Goal: Complete application form: Complete application form

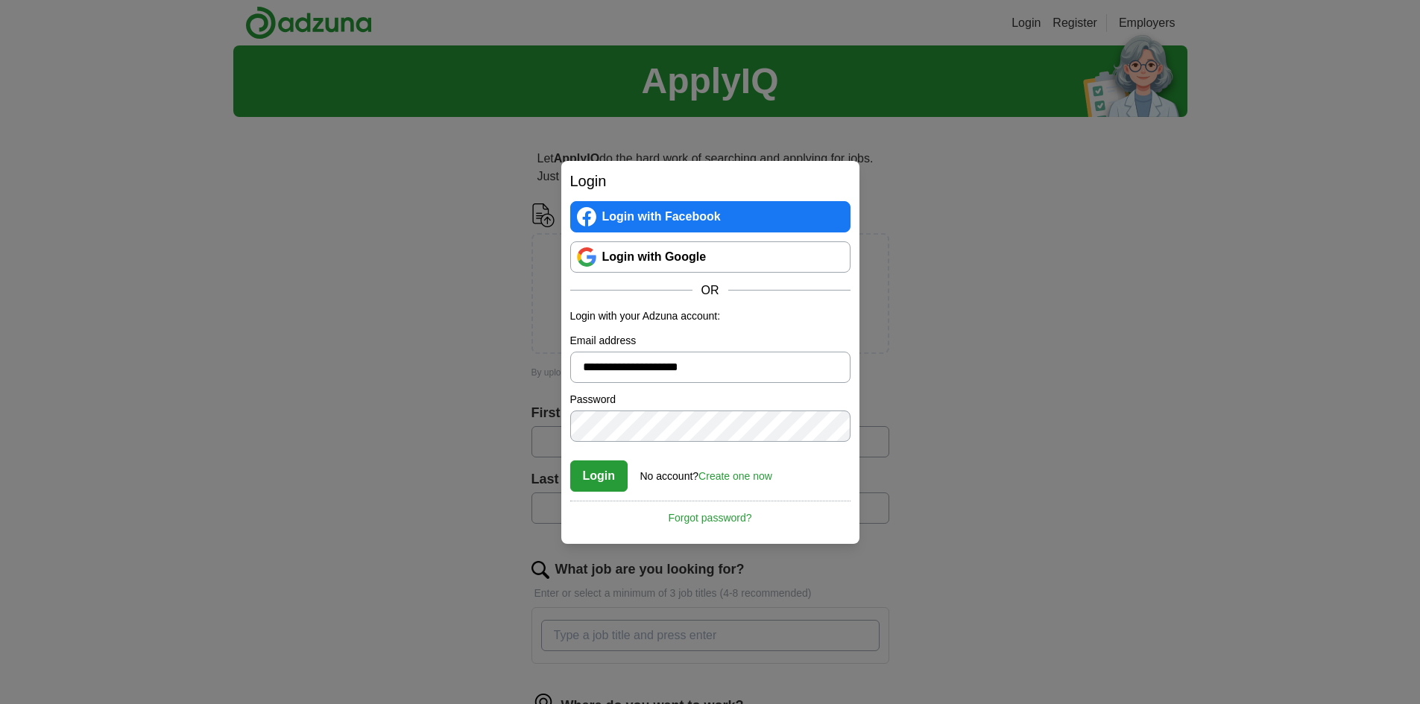
click at [603, 473] on button "Login" at bounding box center [599, 476] width 58 height 31
click at [596, 476] on button "Login" at bounding box center [599, 476] width 58 height 31
click at [605, 472] on button "Login" at bounding box center [599, 476] width 58 height 31
click at [597, 479] on button "Login" at bounding box center [599, 476] width 58 height 31
click at [737, 477] on link "Create one now" at bounding box center [735, 476] width 74 height 12
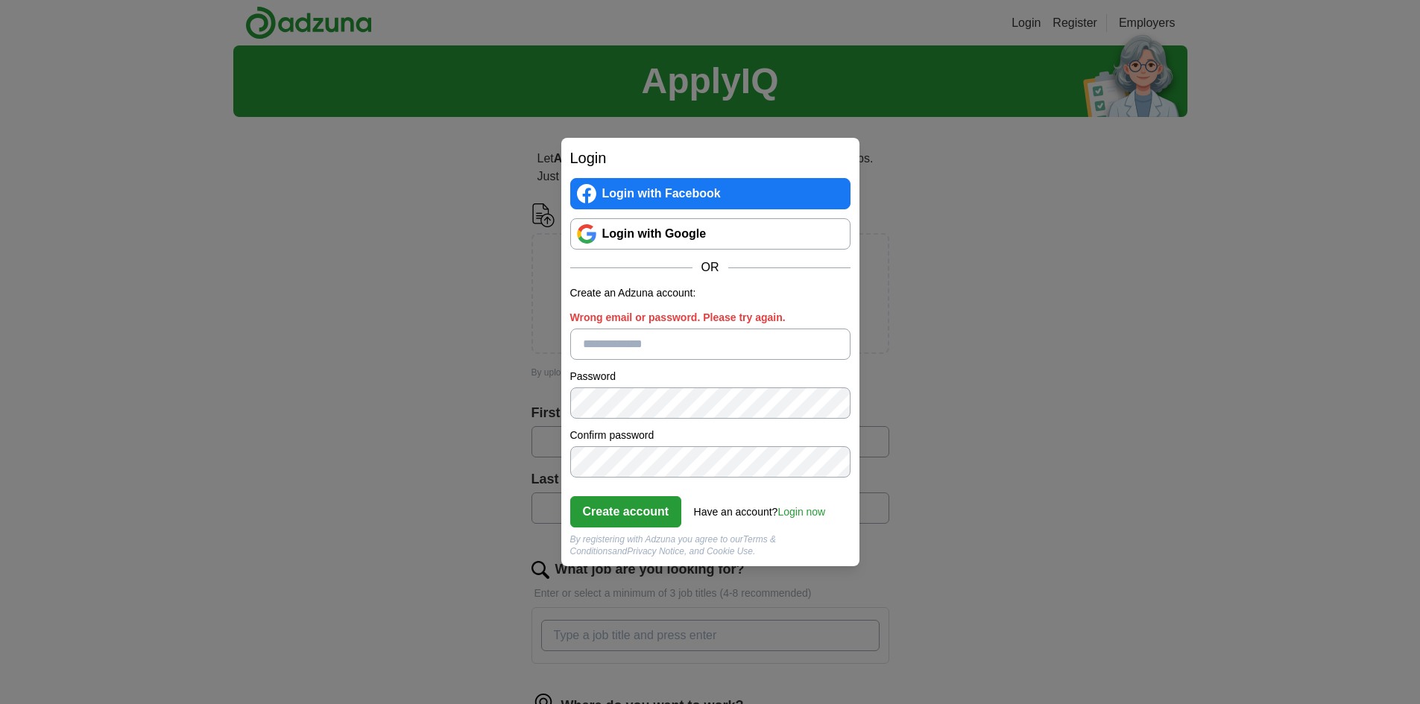
click at [674, 350] on input "Wrong email or password. Please try again." at bounding box center [710, 344] width 280 height 31
type input "**********"
click at [636, 515] on button "Create account" at bounding box center [626, 511] width 112 height 31
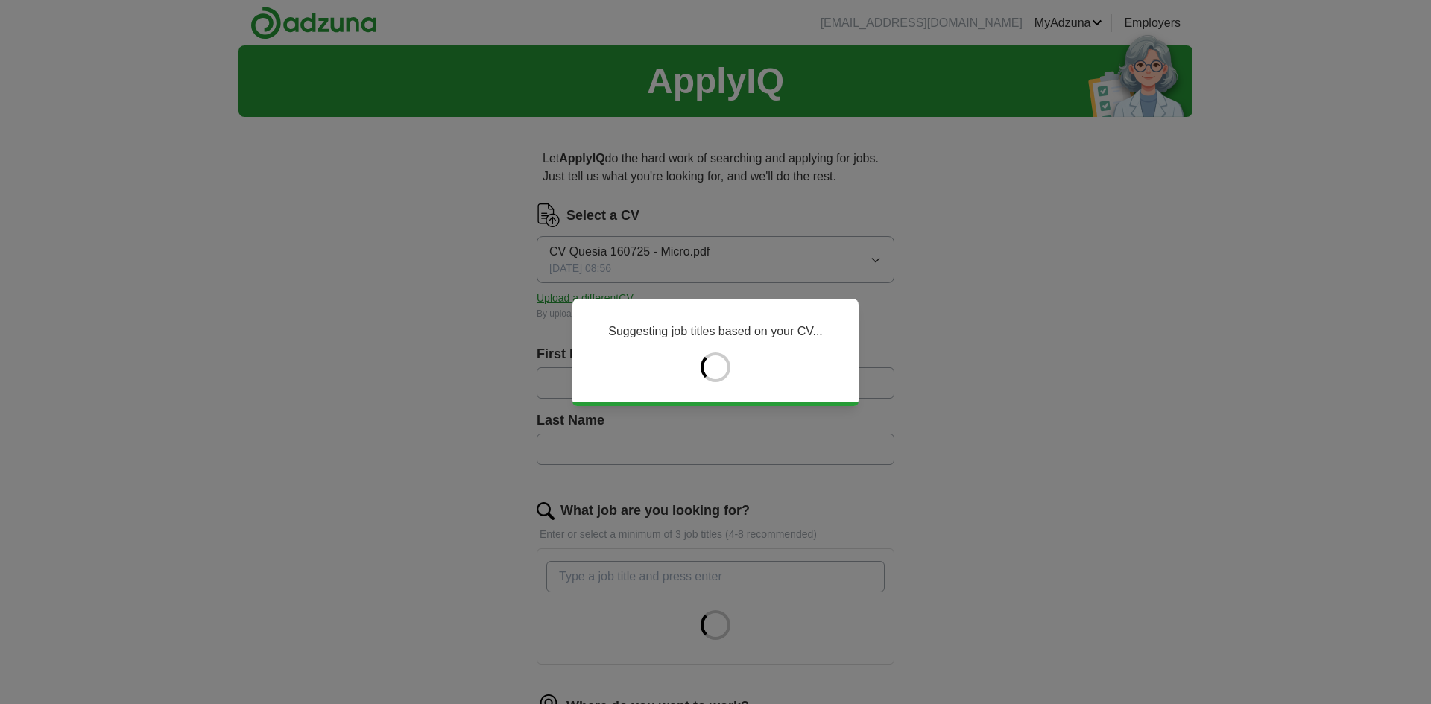
type input "******"
type input "**********"
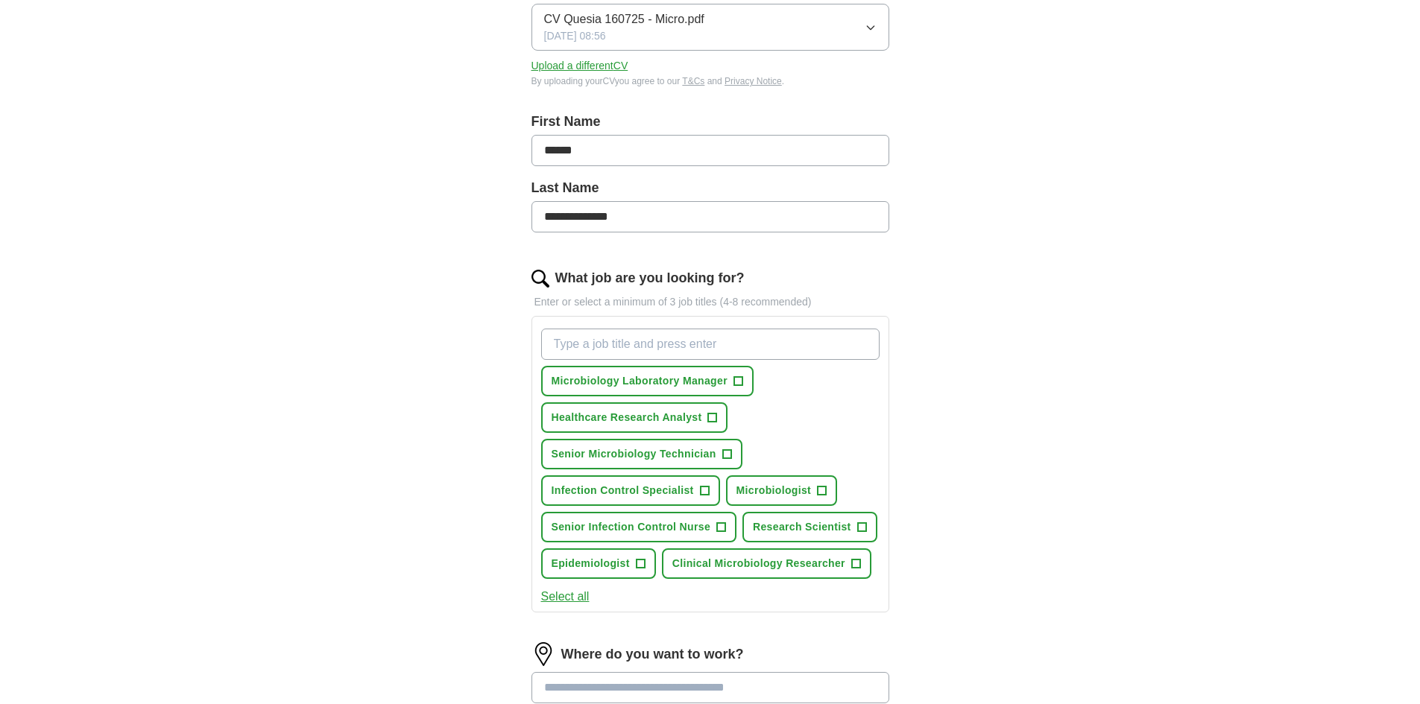
scroll to position [235, 0]
click at [818, 487] on span "+" at bounding box center [822, 489] width 9 height 12
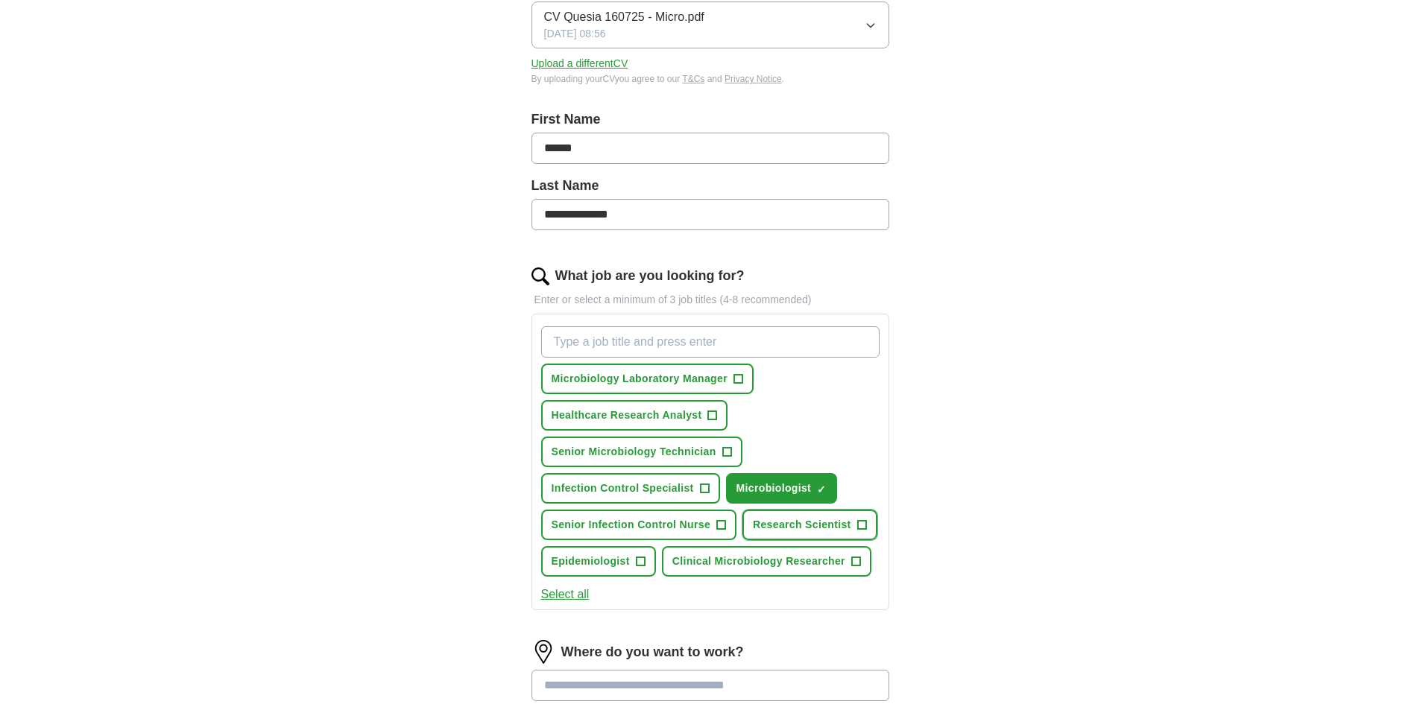
click at [862, 525] on span "+" at bounding box center [861, 526] width 9 height 12
click at [720, 453] on button "Senior Microbiology Technician +" at bounding box center [641, 452] width 201 height 31
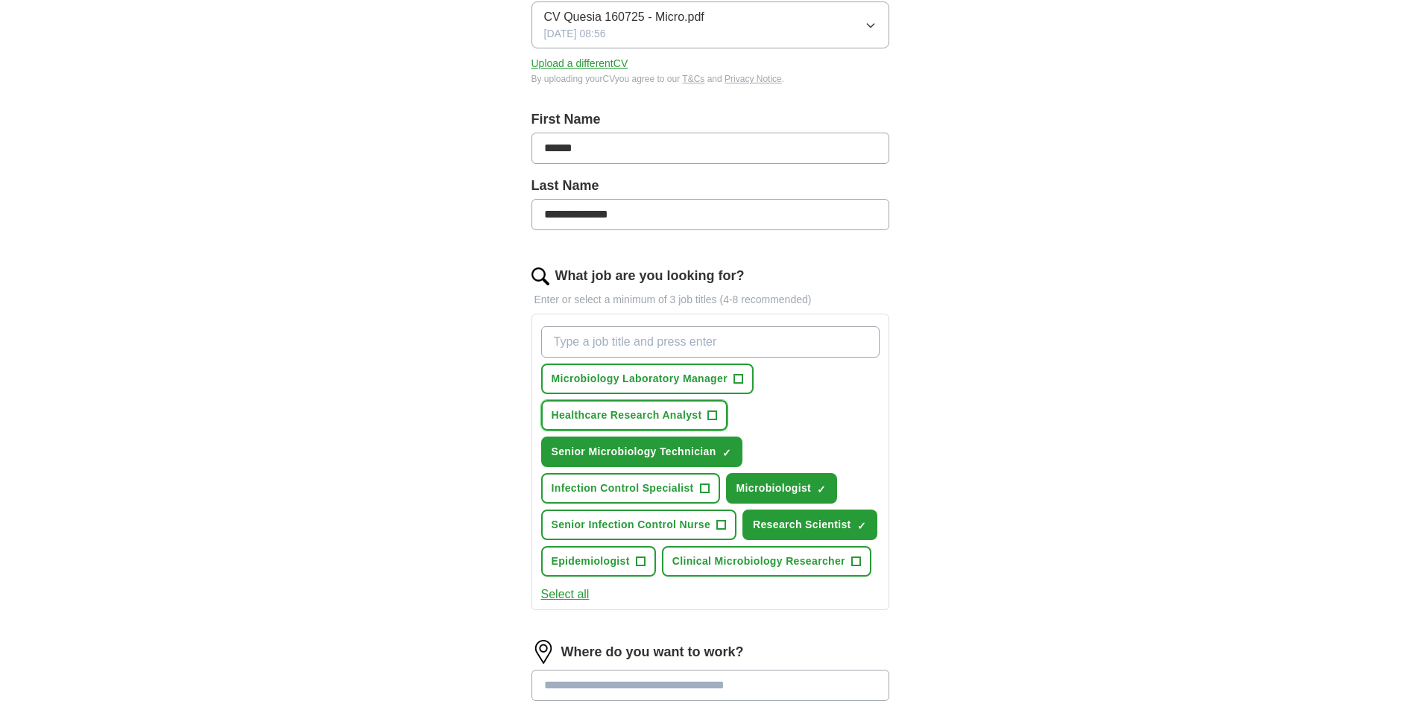
click at [702, 413] on button "Healthcare Research Analyst +" at bounding box center [634, 415] width 187 height 31
click at [703, 484] on span "+" at bounding box center [704, 489] width 9 height 12
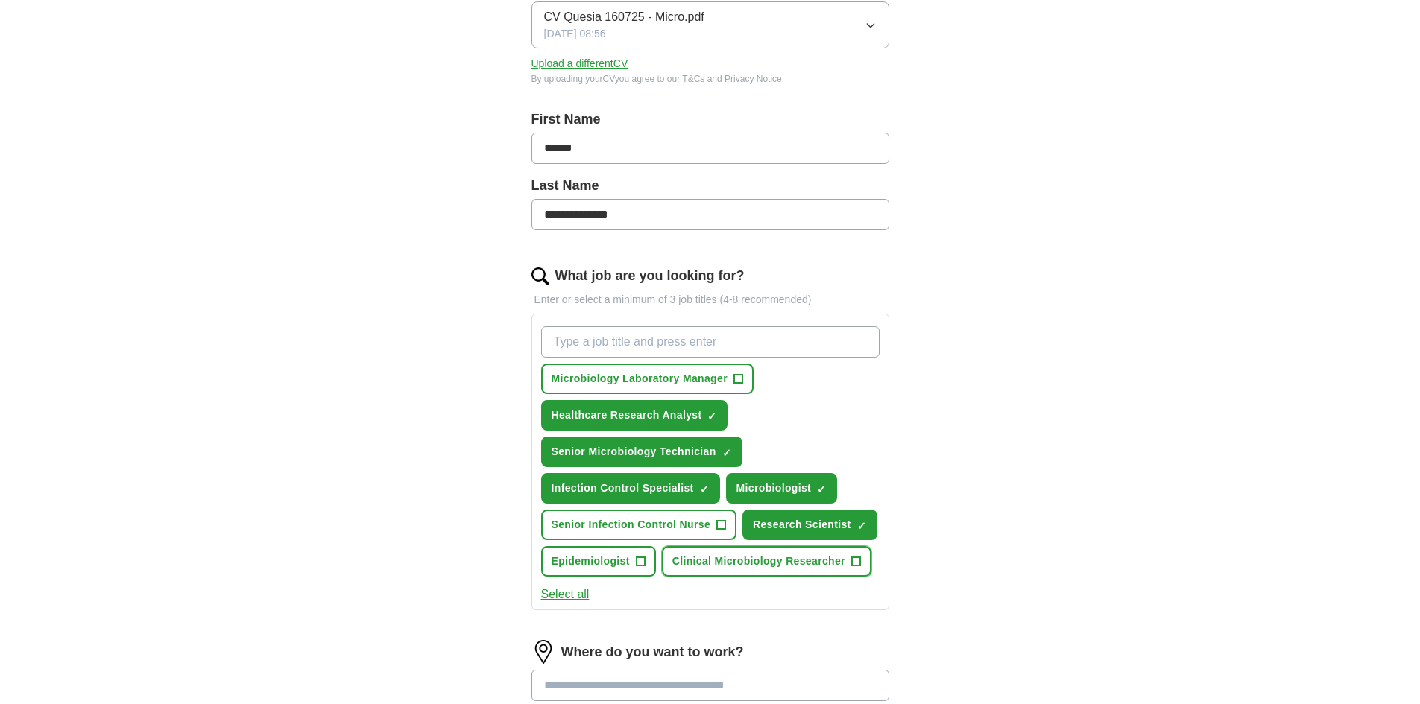
click at [853, 557] on span "+" at bounding box center [855, 562] width 9 height 12
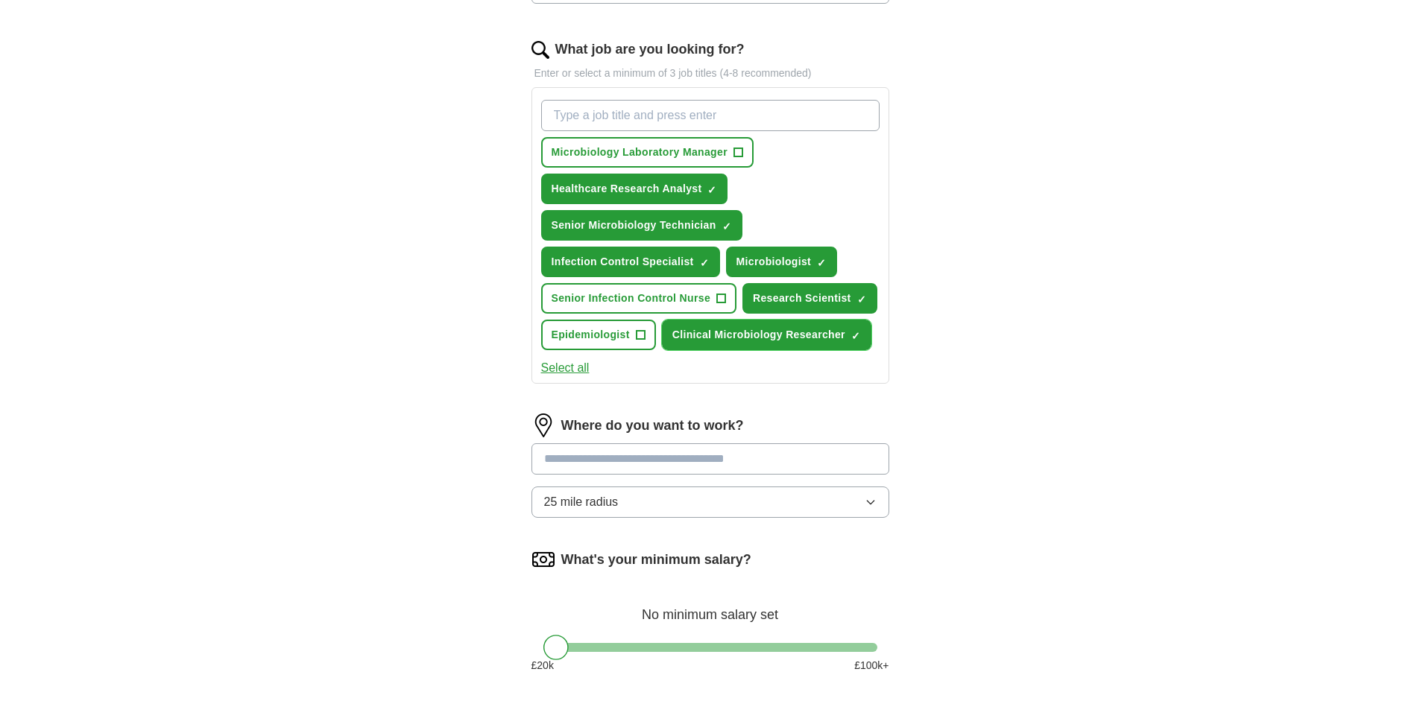
scroll to position [464, 0]
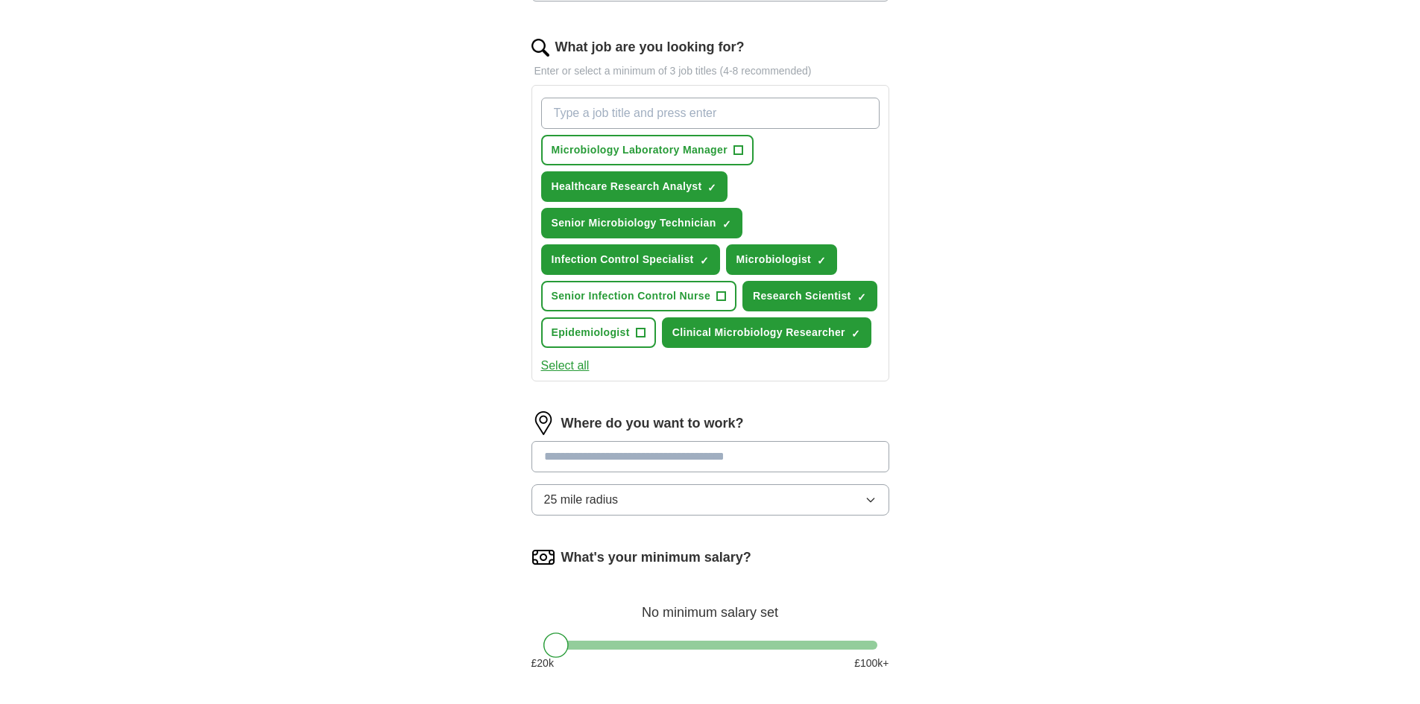
click at [575, 456] on input at bounding box center [710, 456] width 358 height 31
type input "*******"
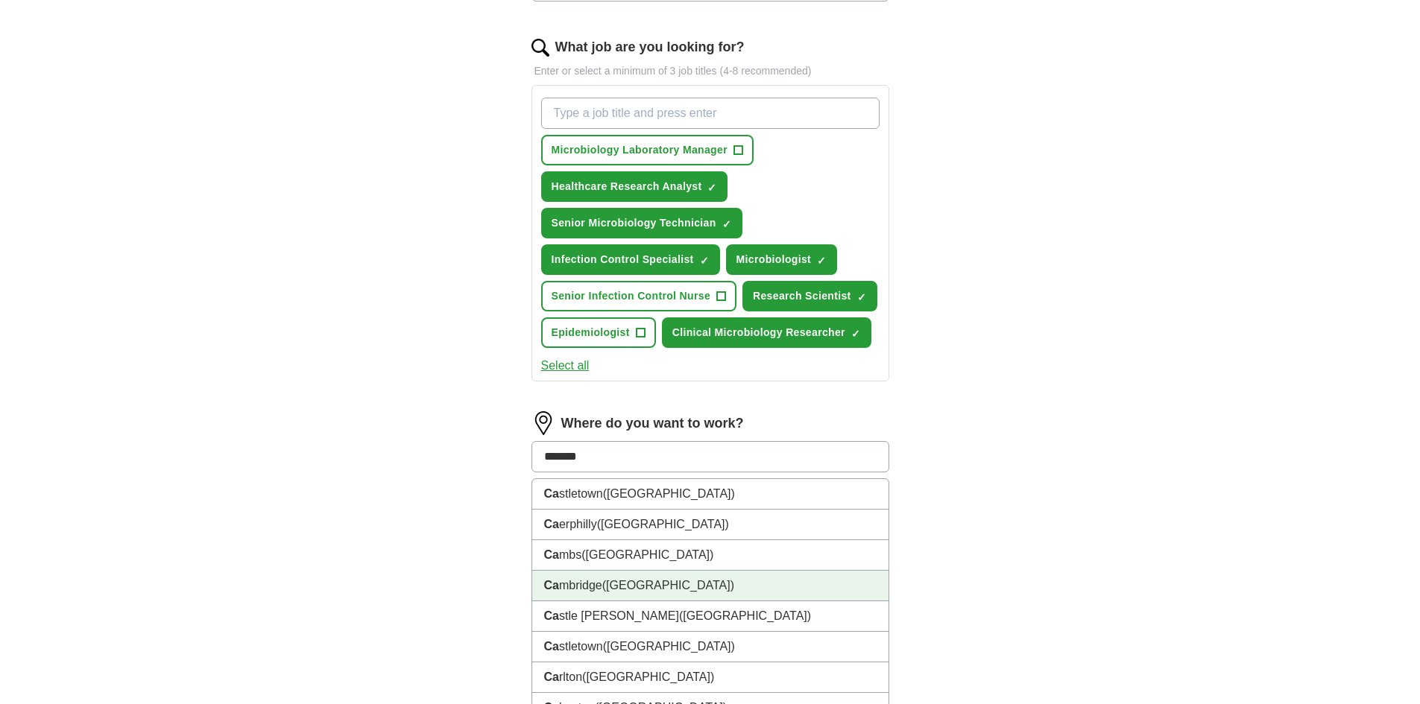
click at [585, 578] on li "Ca mbridge ([GEOGRAPHIC_DATA])" at bounding box center [710, 586] width 356 height 31
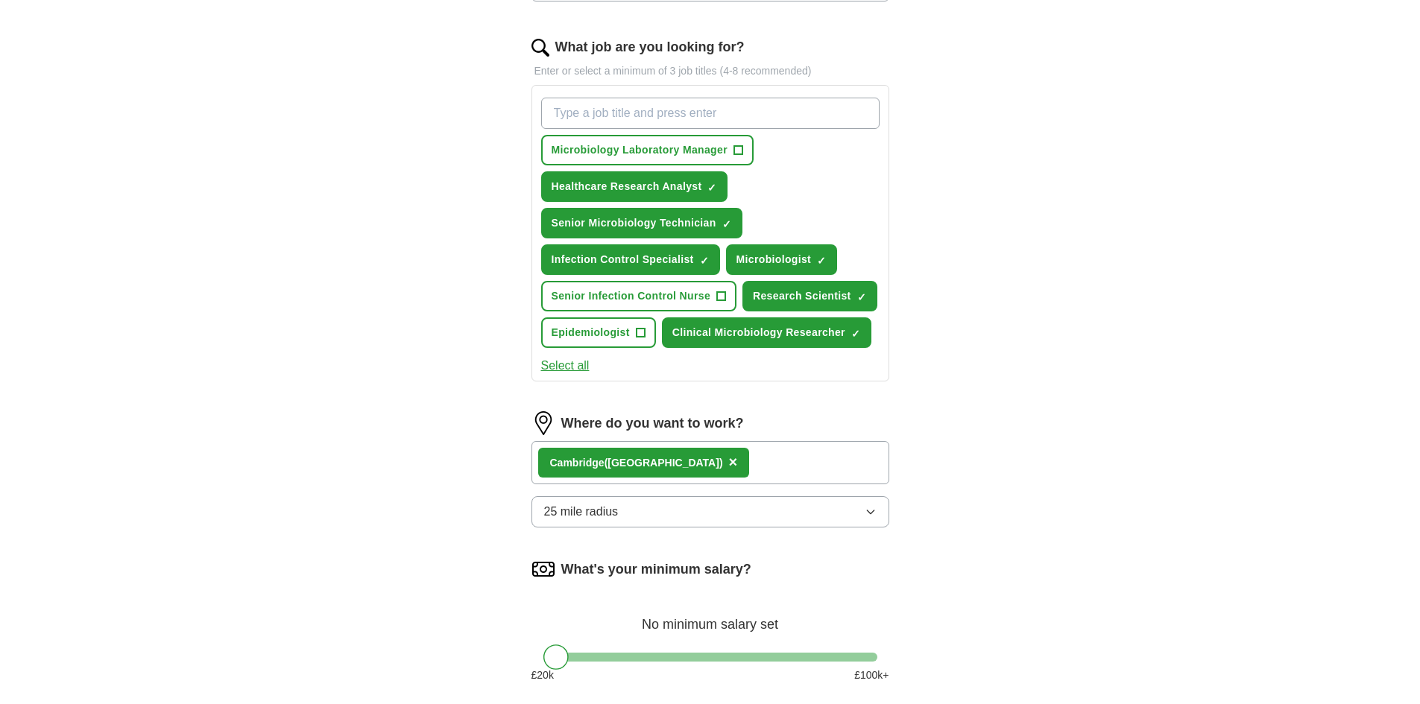
click at [767, 467] on div "Ca mbridge ([GEOGRAPHIC_DATA]) ×" at bounding box center [710, 462] width 358 height 43
click at [754, 467] on div "Ca mbridge ([GEOGRAPHIC_DATA]) ×" at bounding box center [710, 462] width 358 height 43
click at [873, 513] on icon "button" at bounding box center [871, 512] width 12 height 12
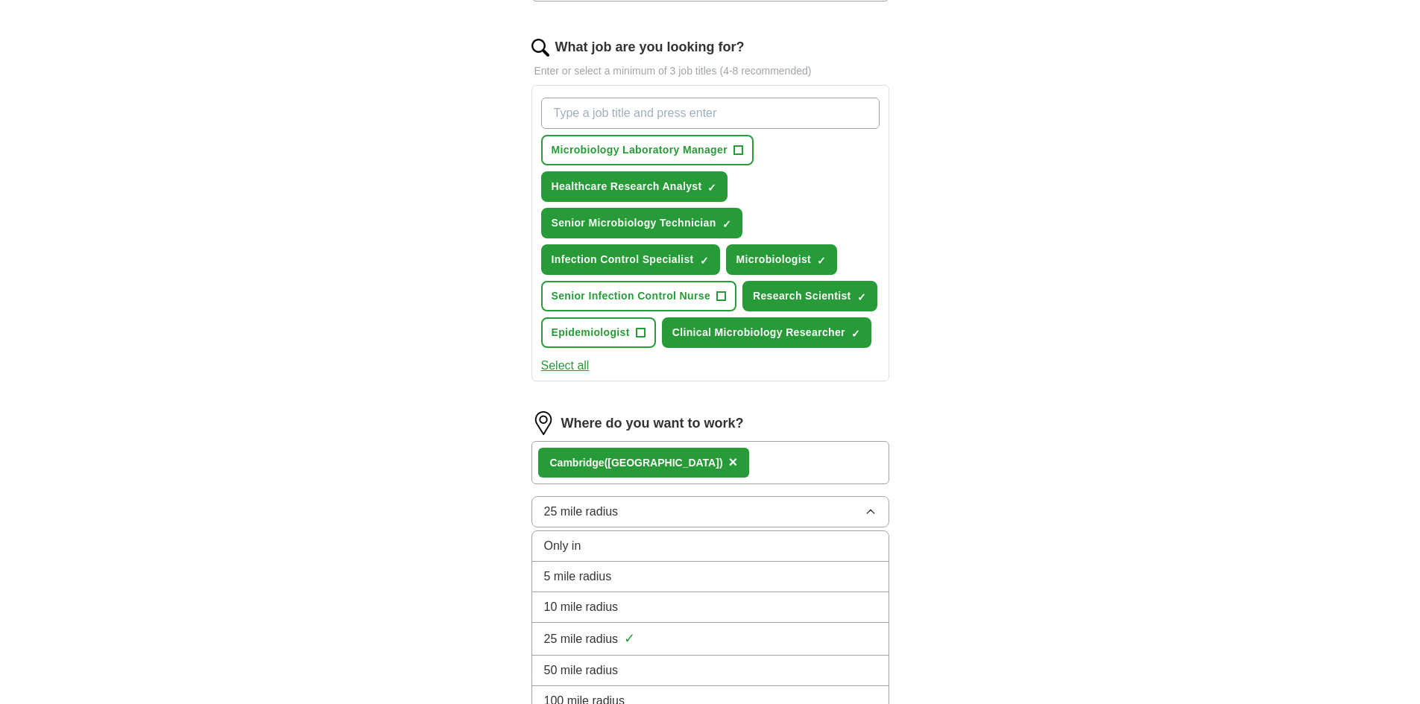
click at [749, 600] on div "10 mile radius" at bounding box center [710, 608] width 332 height 18
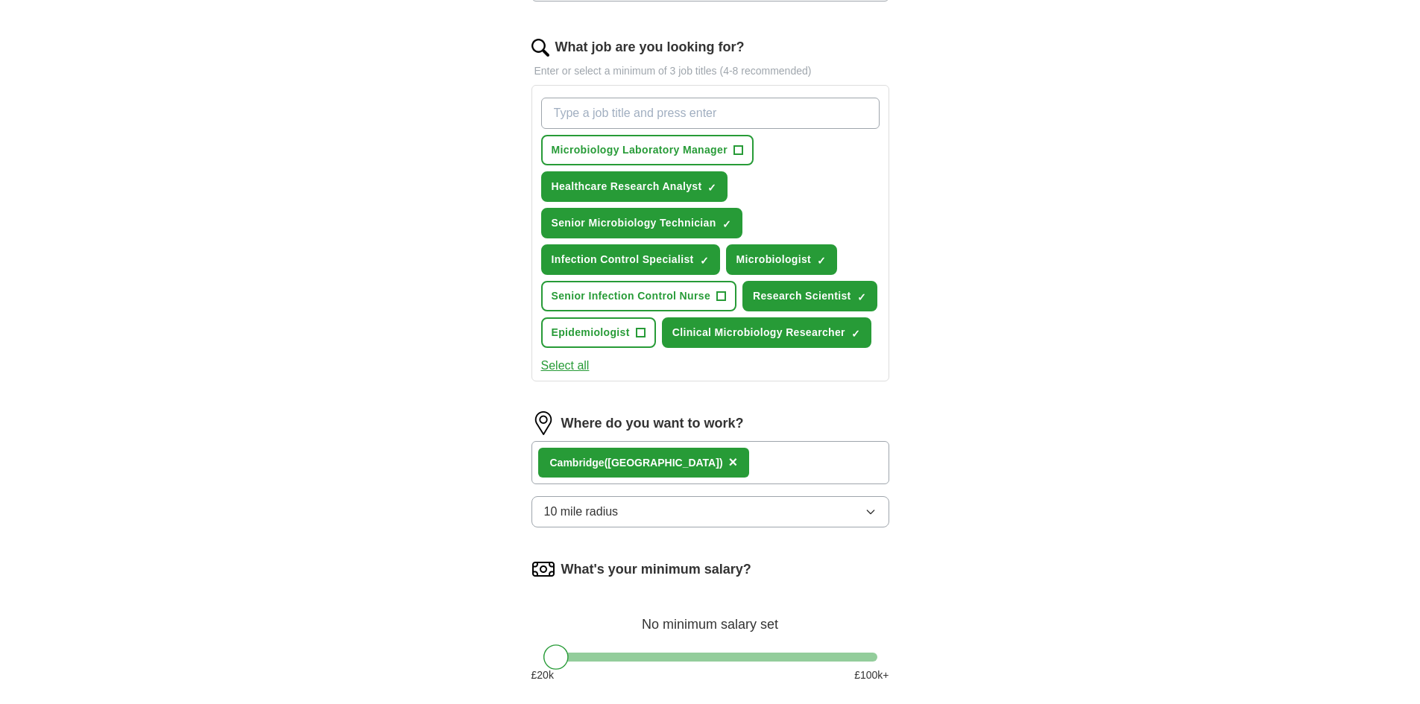
click at [749, 462] on div "Ca mbridge ([GEOGRAPHIC_DATA]) ×" at bounding box center [710, 462] width 358 height 43
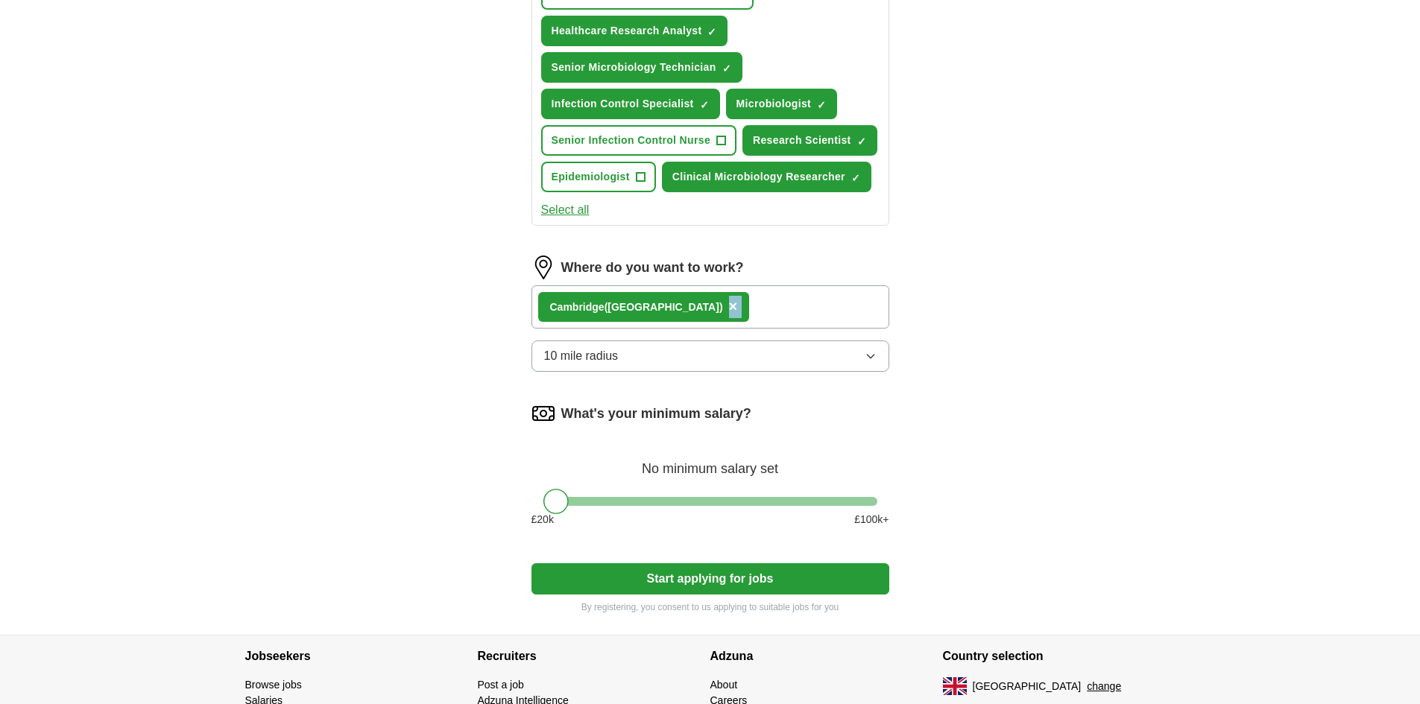
scroll to position [622, 0]
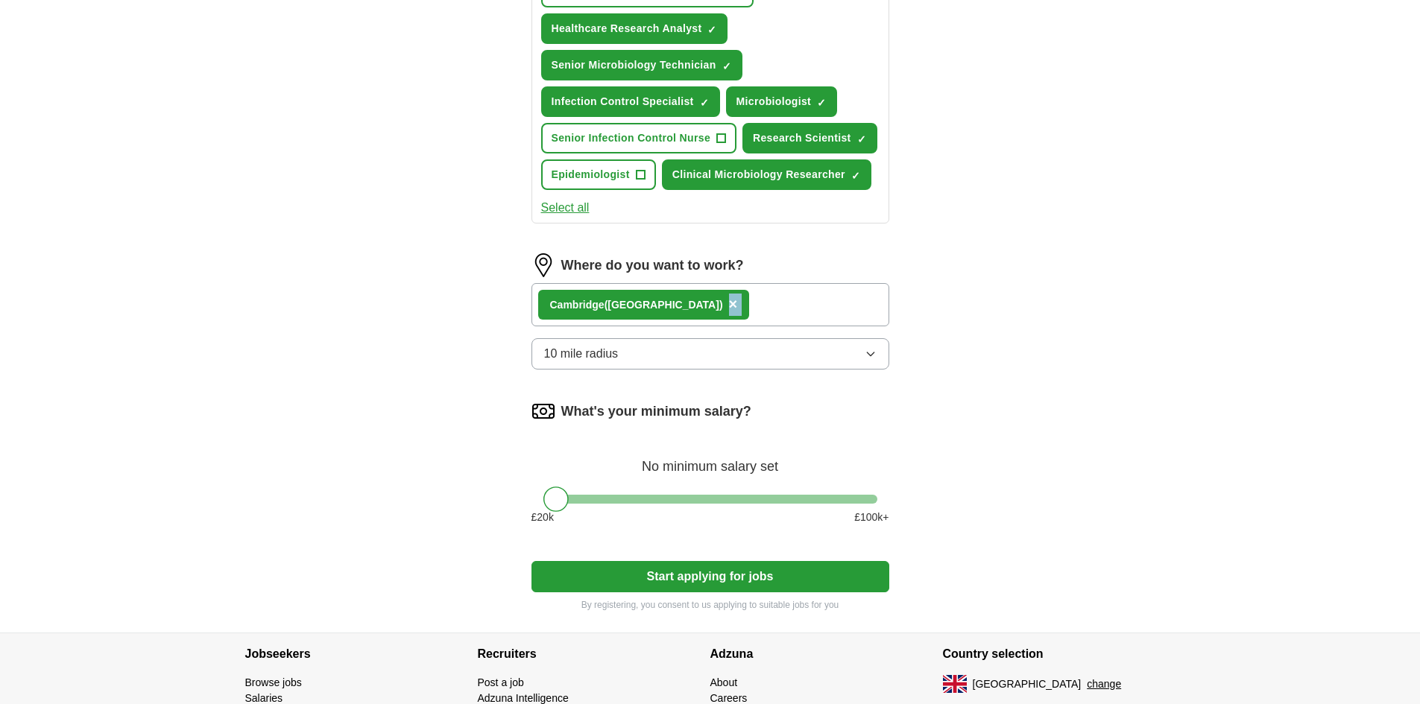
click at [743, 292] on div "Ca mbridge ([GEOGRAPHIC_DATA]) ×" at bounding box center [710, 304] width 358 height 43
click at [548, 263] on img at bounding box center [543, 265] width 24 height 24
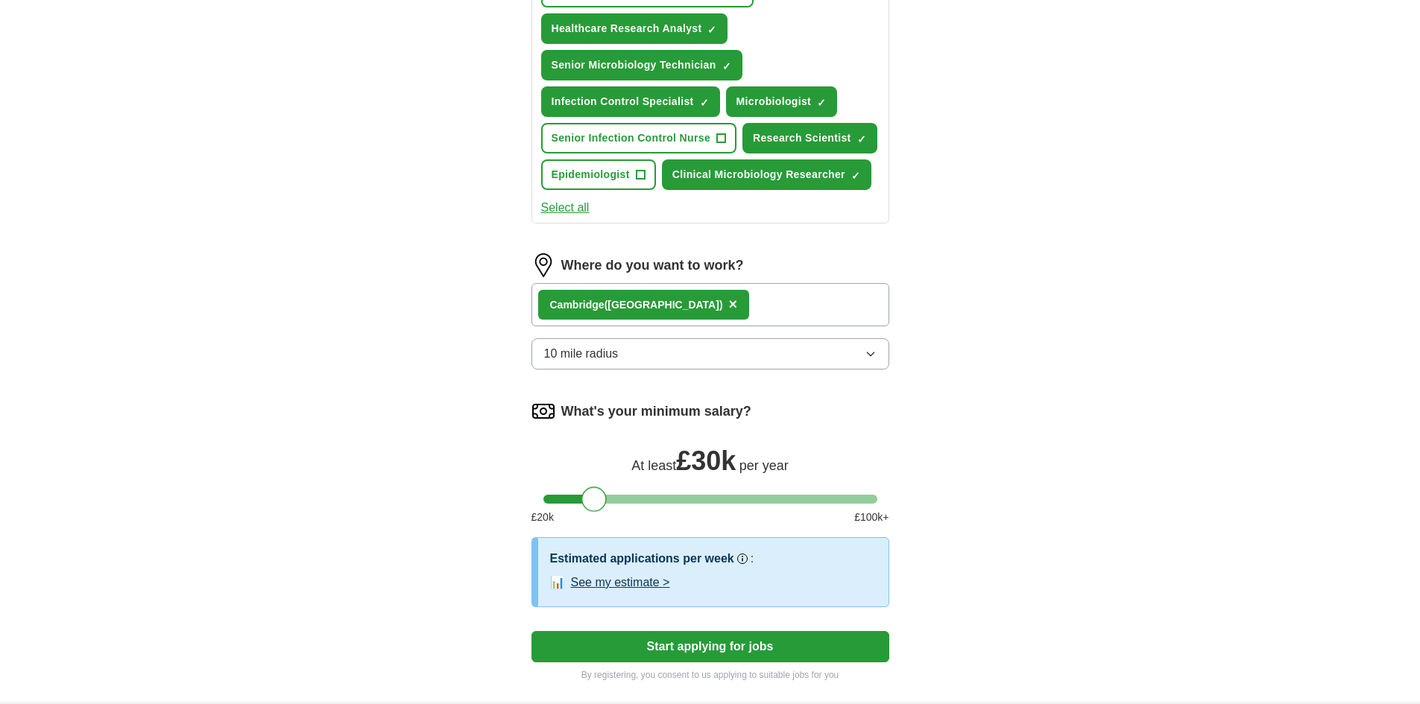
drag, startPoint x: 557, startPoint y: 505, endPoint x: 596, endPoint y: 506, distance: 38.8
click at [596, 506] on div at bounding box center [593, 499] width 25 height 25
click at [871, 355] on icon "button" at bounding box center [871, 354] width 12 height 12
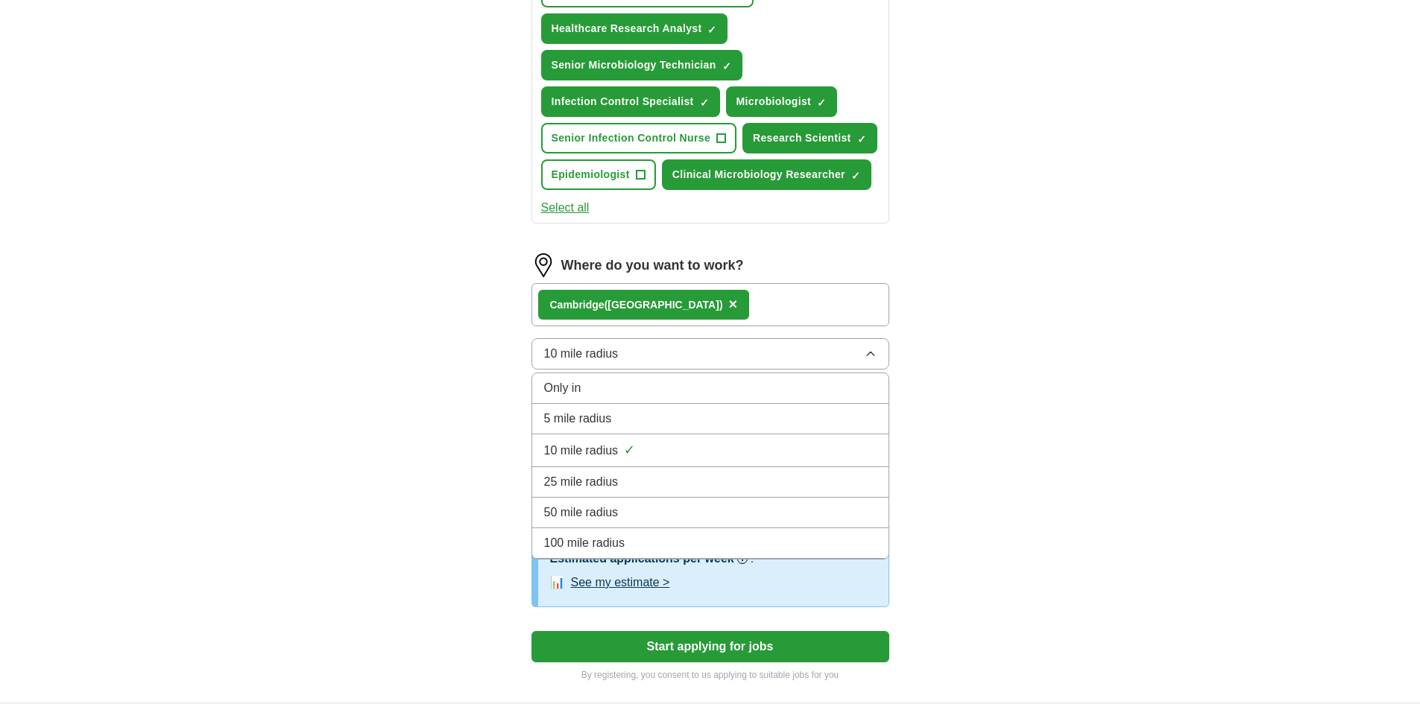
click at [742, 483] on div "25 mile radius" at bounding box center [710, 482] width 332 height 18
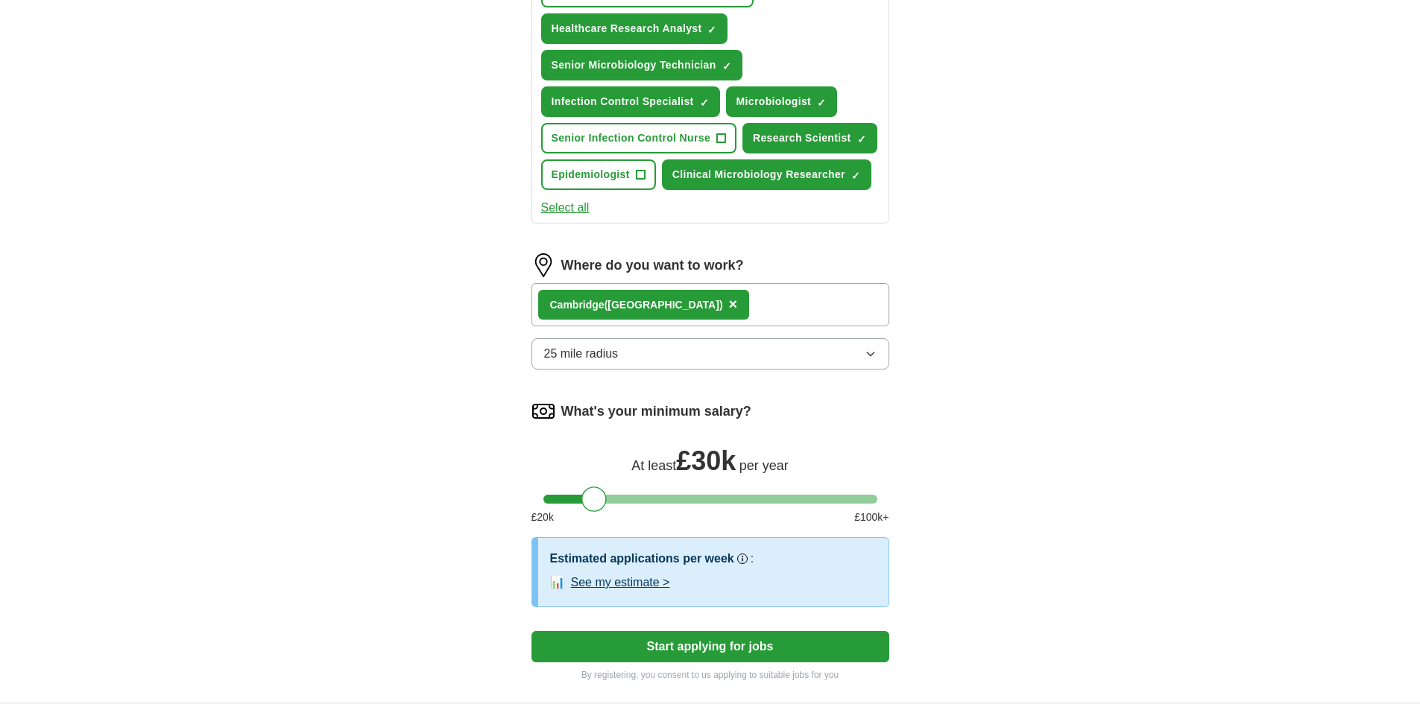
click at [725, 645] on button "Start applying for jobs" at bounding box center [710, 646] width 358 height 31
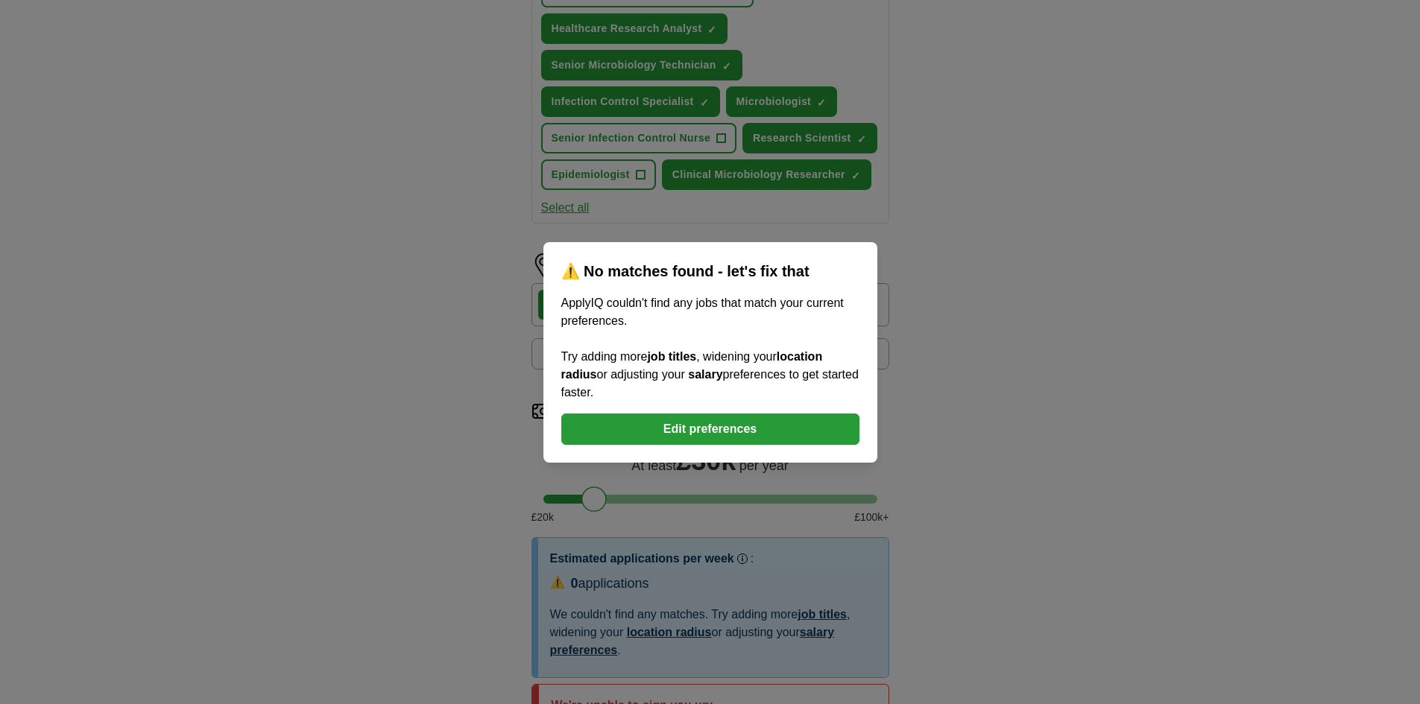
click at [736, 429] on button "Edit preferences" at bounding box center [710, 429] width 298 height 31
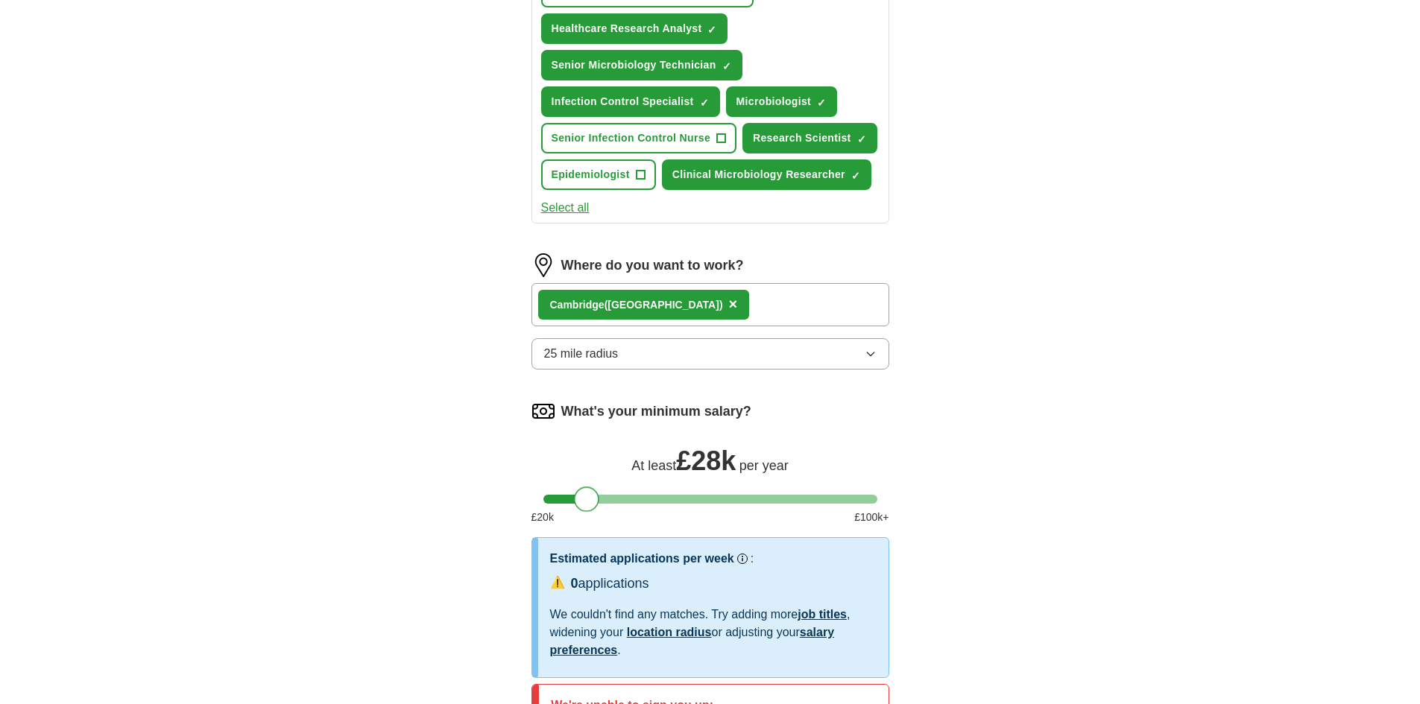
click at [587, 500] on div at bounding box center [586, 499] width 25 height 25
click at [729, 306] on span "×" at bounding box center [733, 304] width 9 height 16
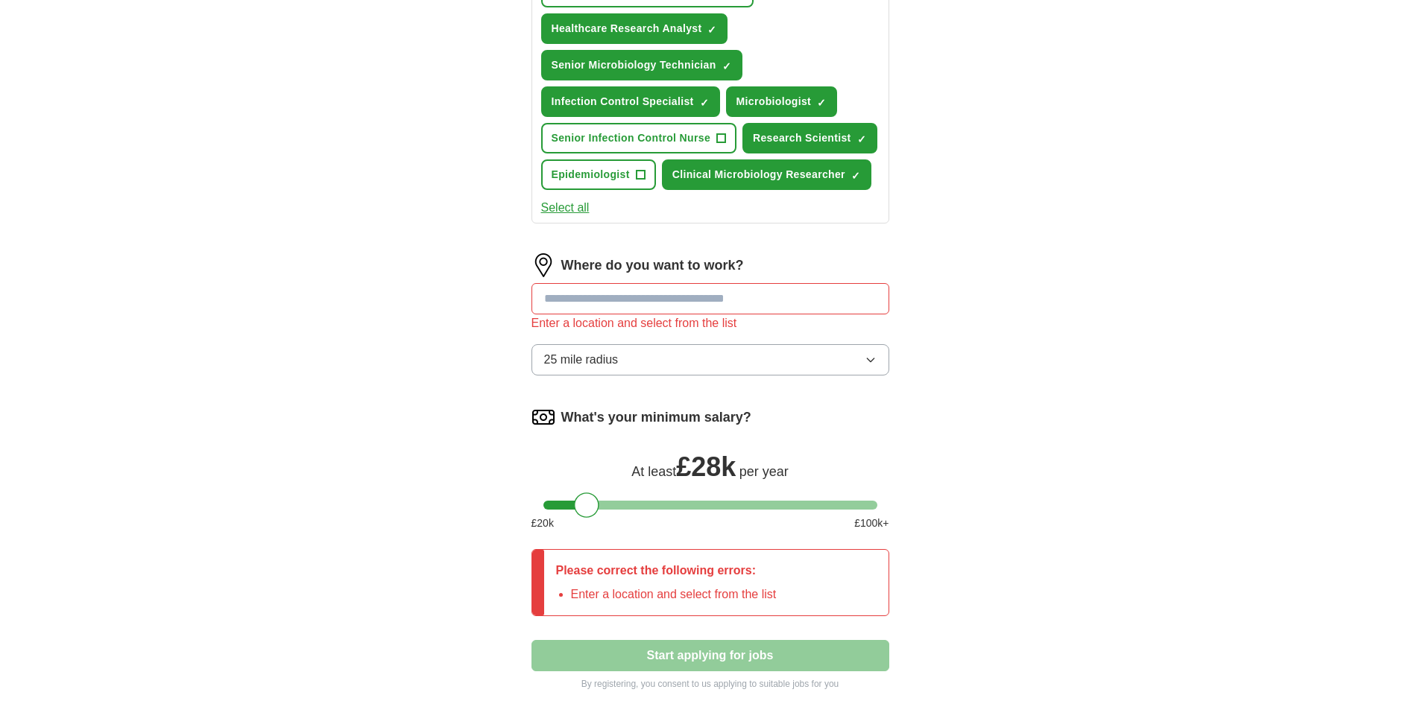
click at [704, 306] on input at bounding box center [710, 298] width 358 height 31
type input "******"
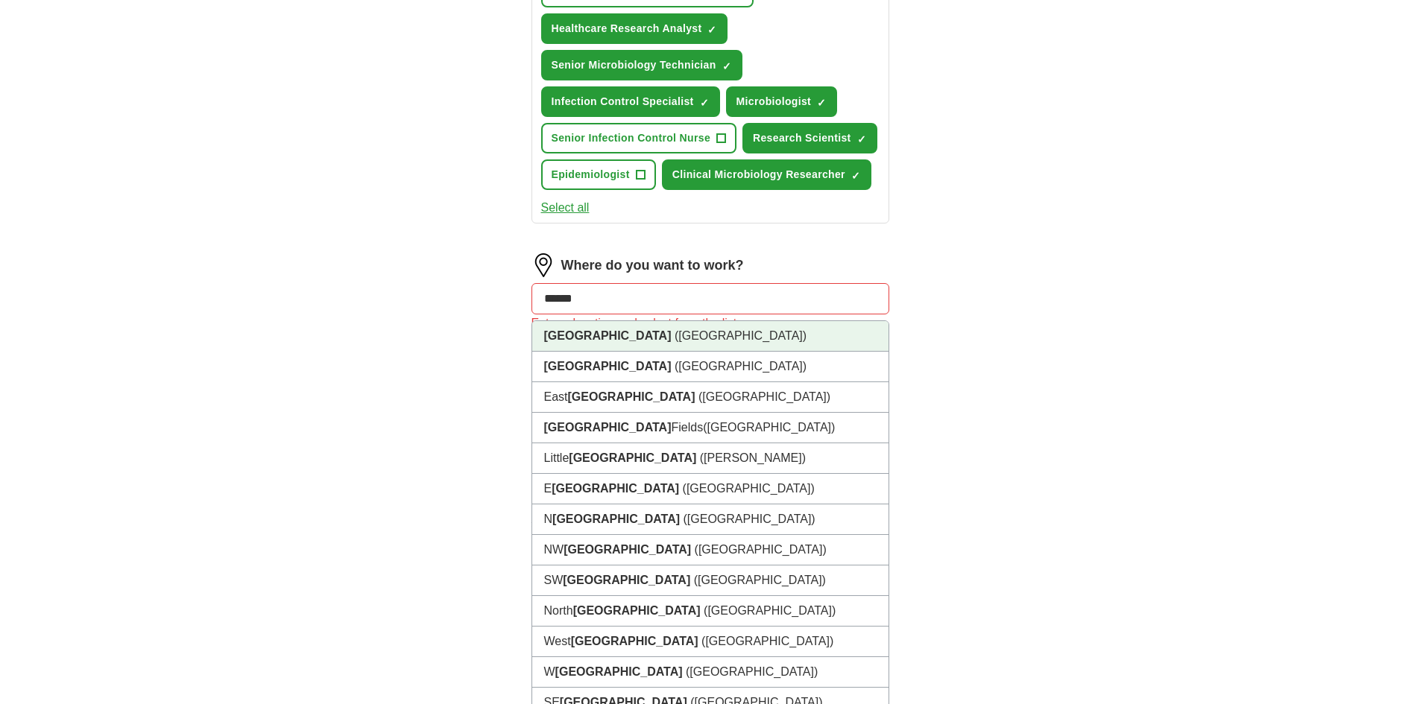
click at [645, 333] on li "[GEOGRAPHIC_DATA] ([GEOGRAPHIC_DATA])" at bounding box center [710, 336] width 356 height 31
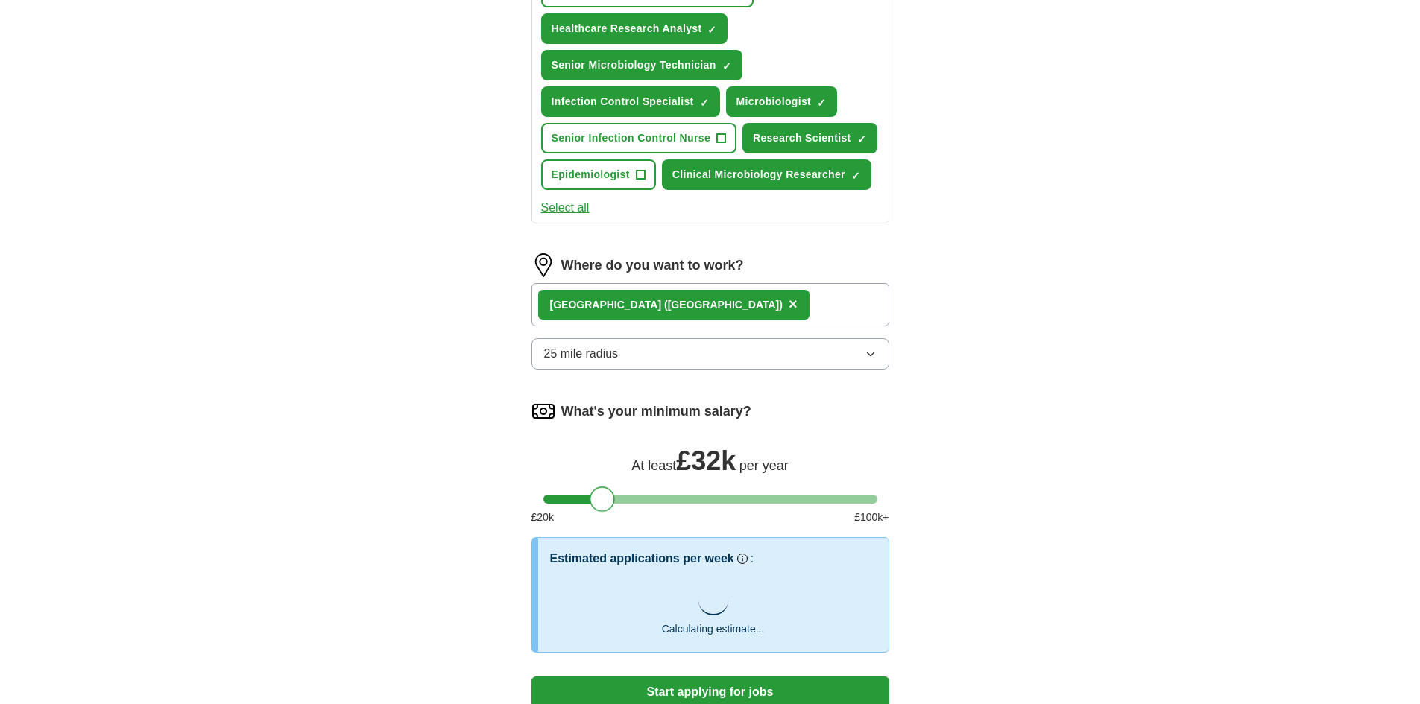
drag, startPoint x: 587, startPoint y: 502, endPoint x: 602, endPoint y: 502, distance: 14.9
click at [602, 502] on div at bounding box center [602, 499] width 25 height 25
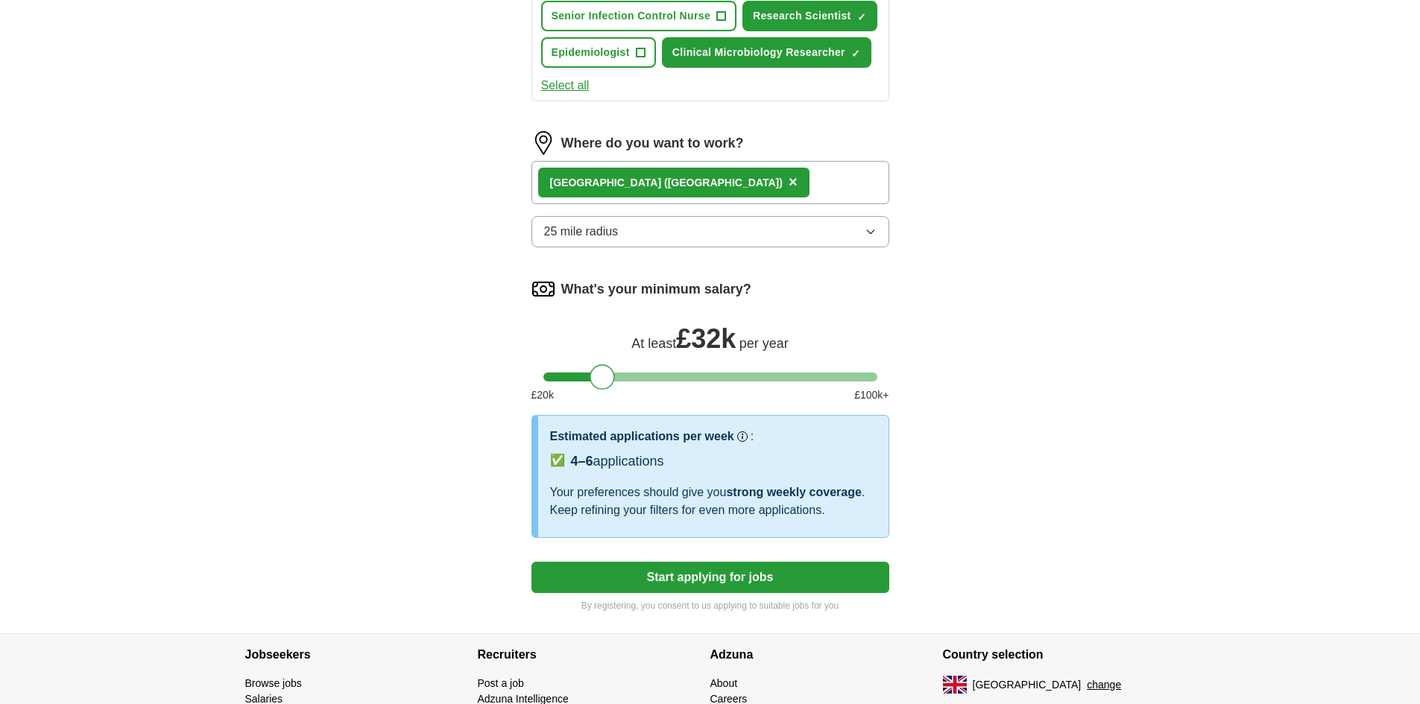
scroll to position [747, 0]
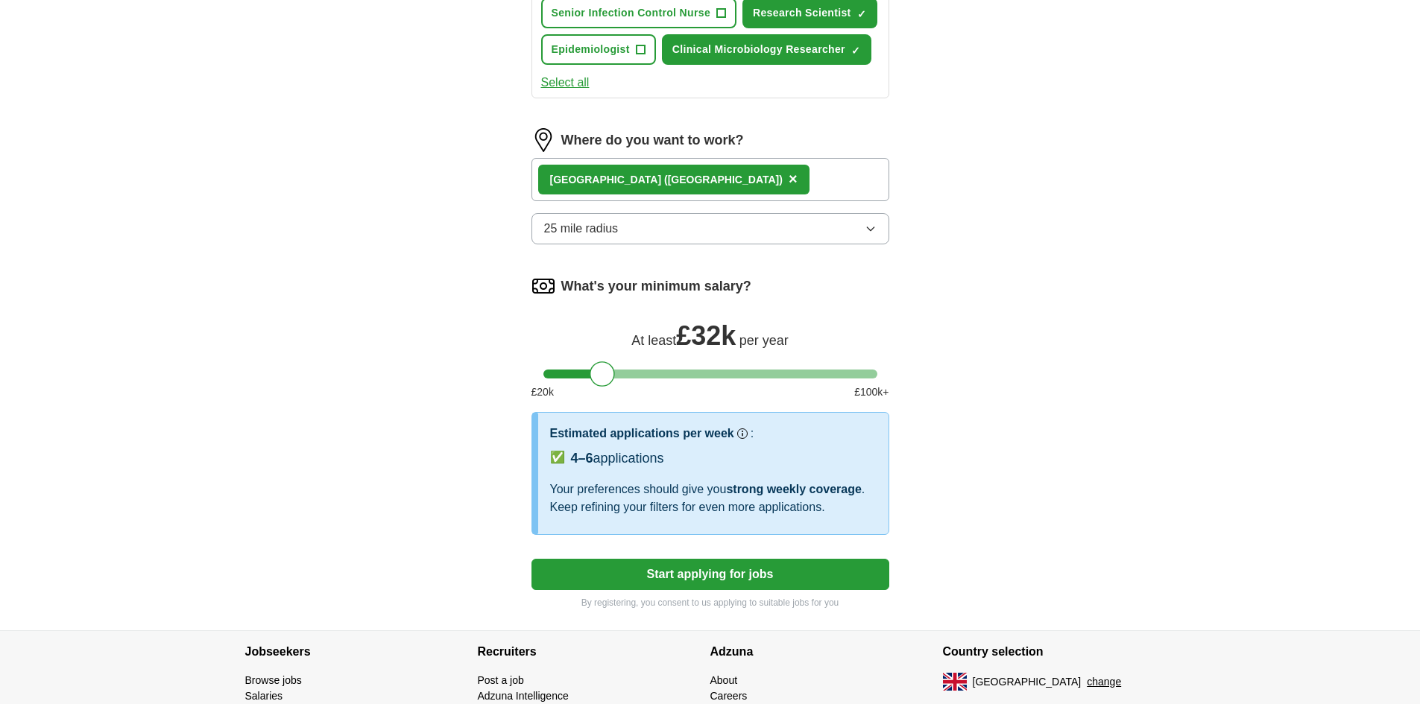
click at [752, 571] on button "Start applying for jobs" at bounding box center [710, 574] width 358 height 31
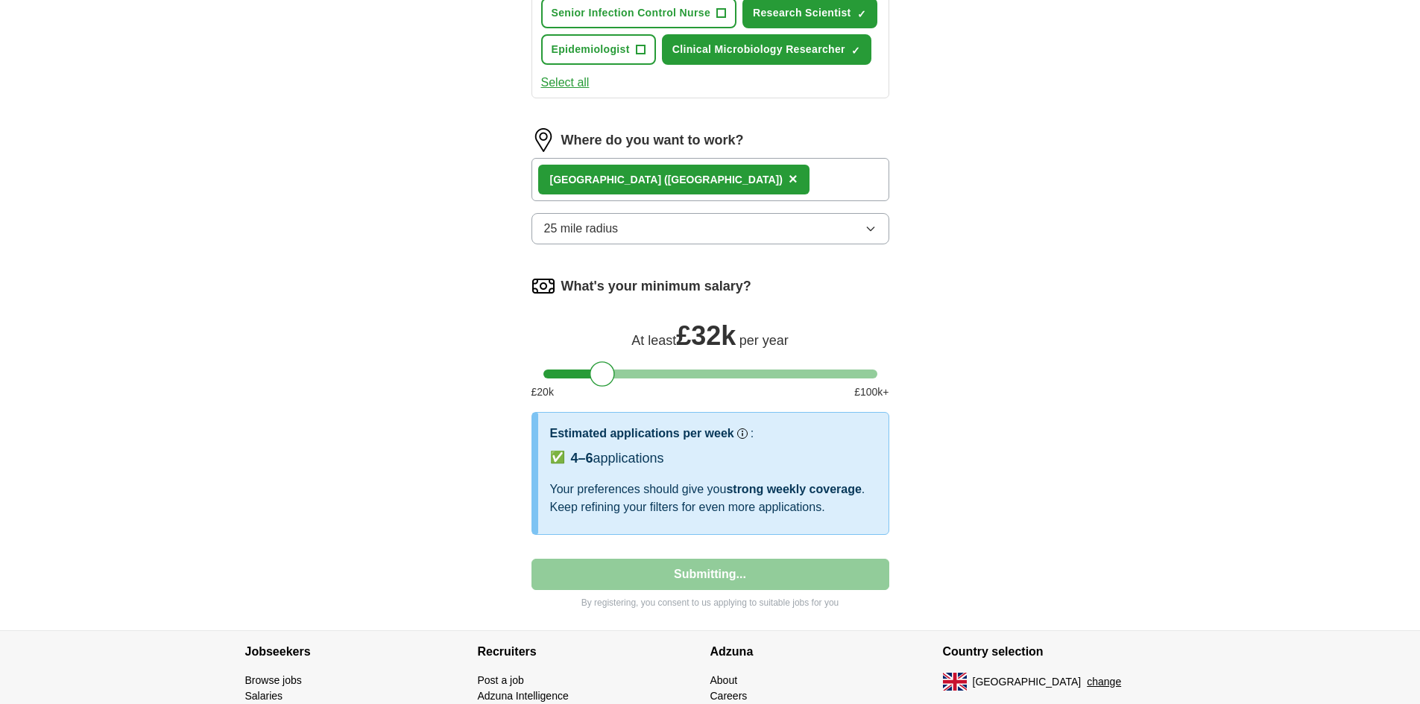
select select "**"
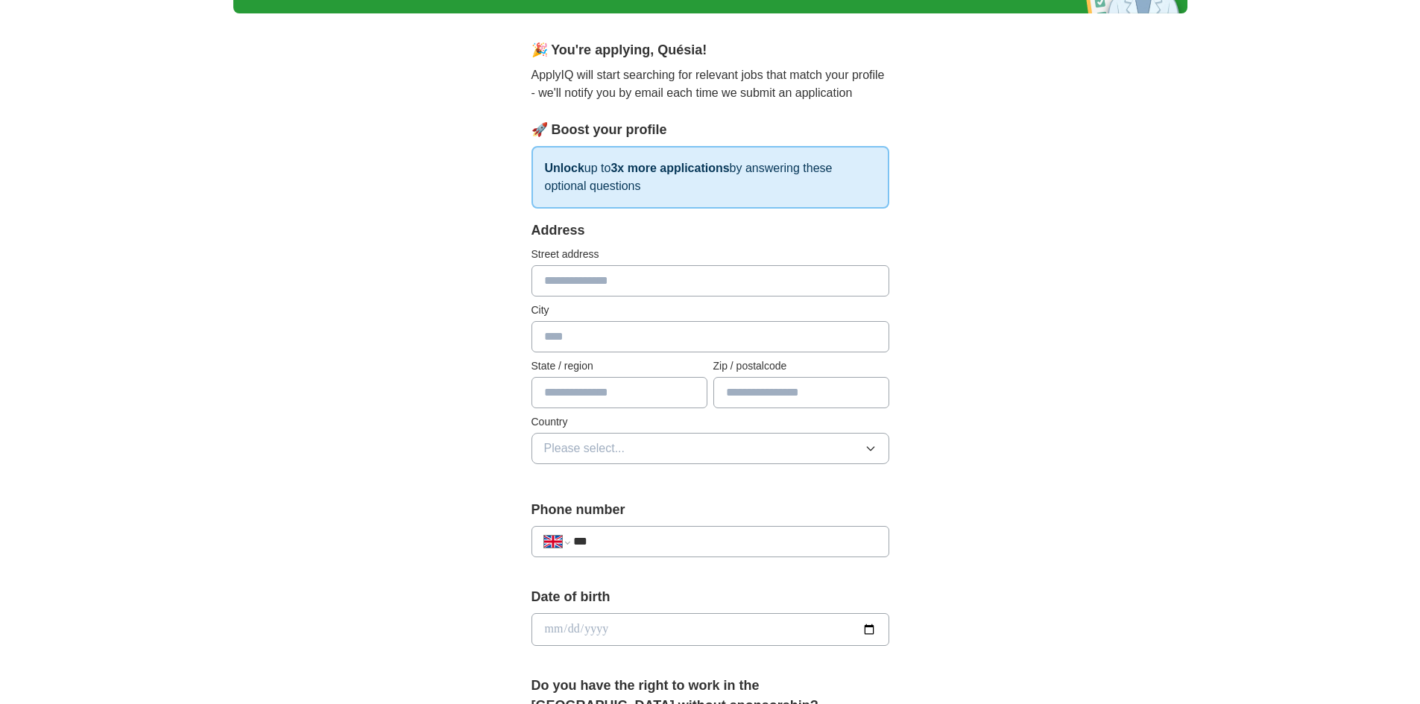
scroll to position [102, 0]
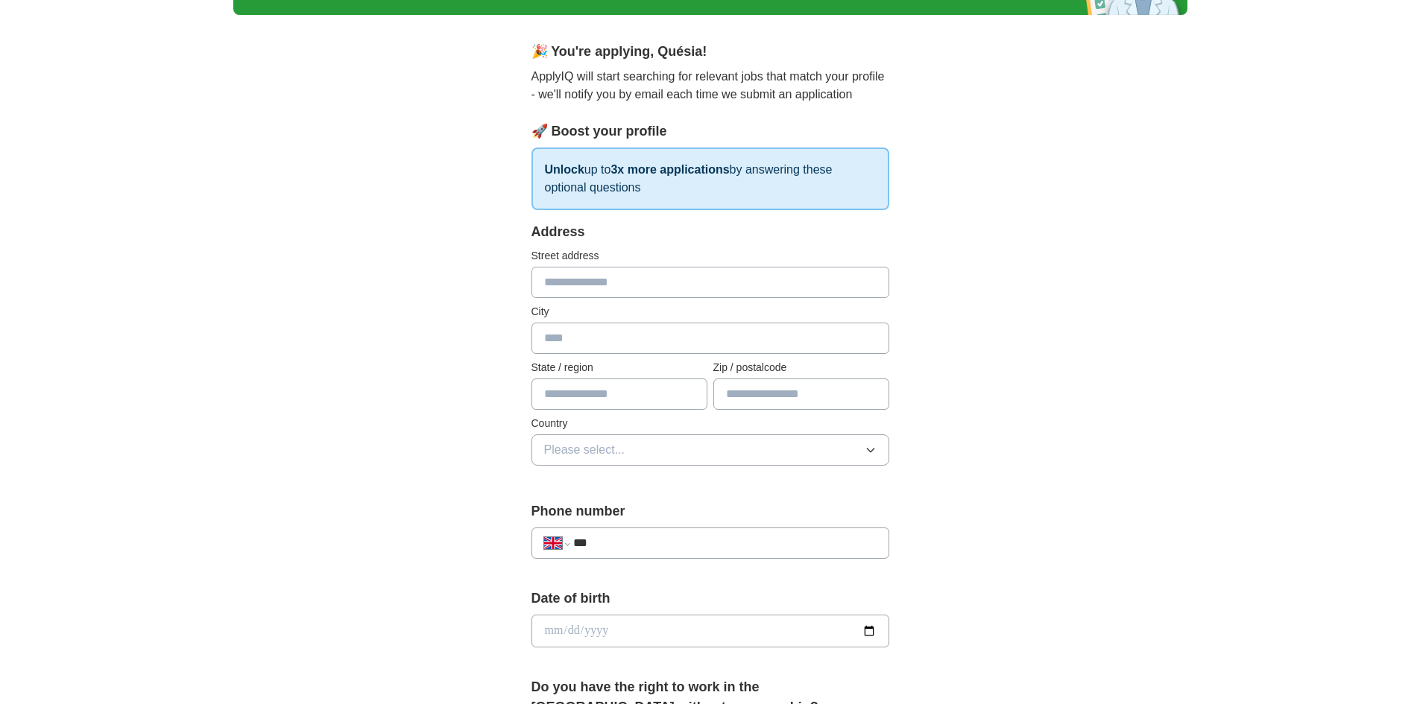
click at [637, 274] on input "text" at bounding box center [710, 282] width 358 height 31
type input "**********"
type input "*******"
type input "******"
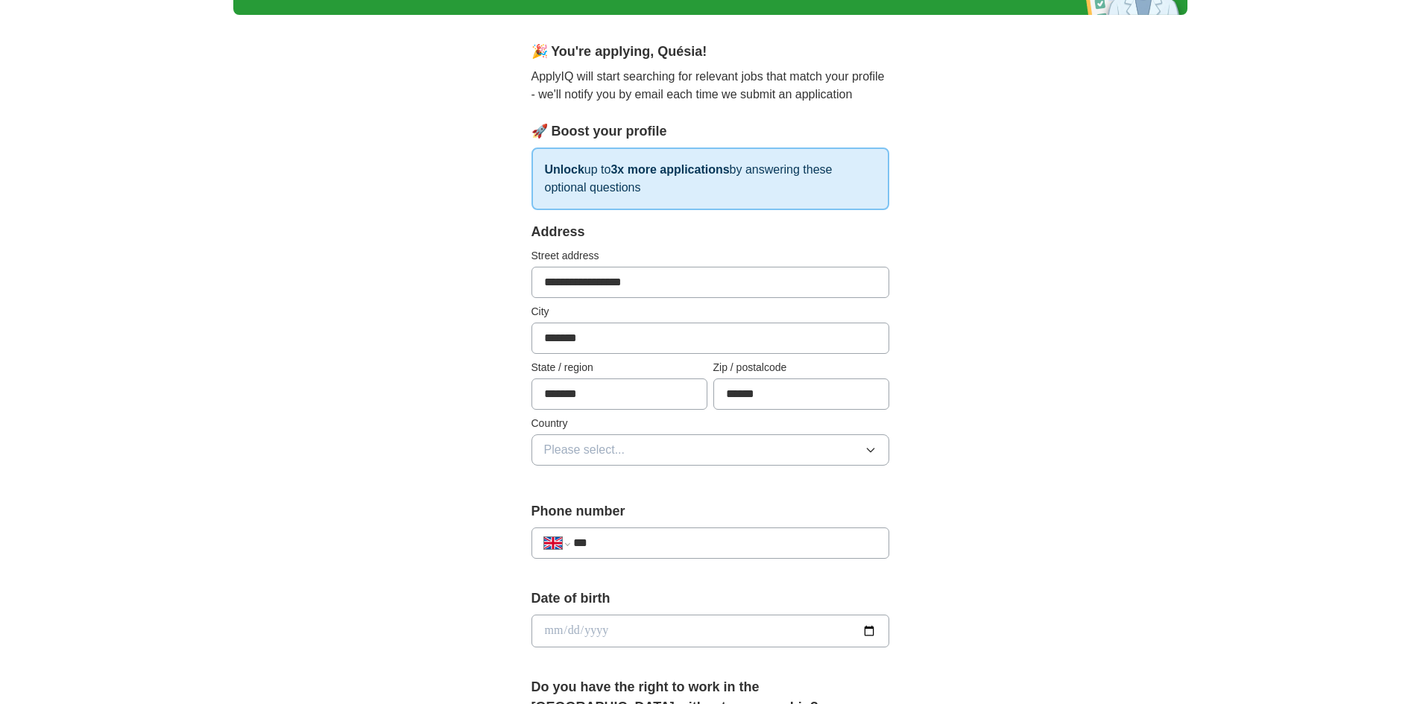
click at [582, 448] on span "Please select..." at bounding box center [584, 450] width 81 height 18
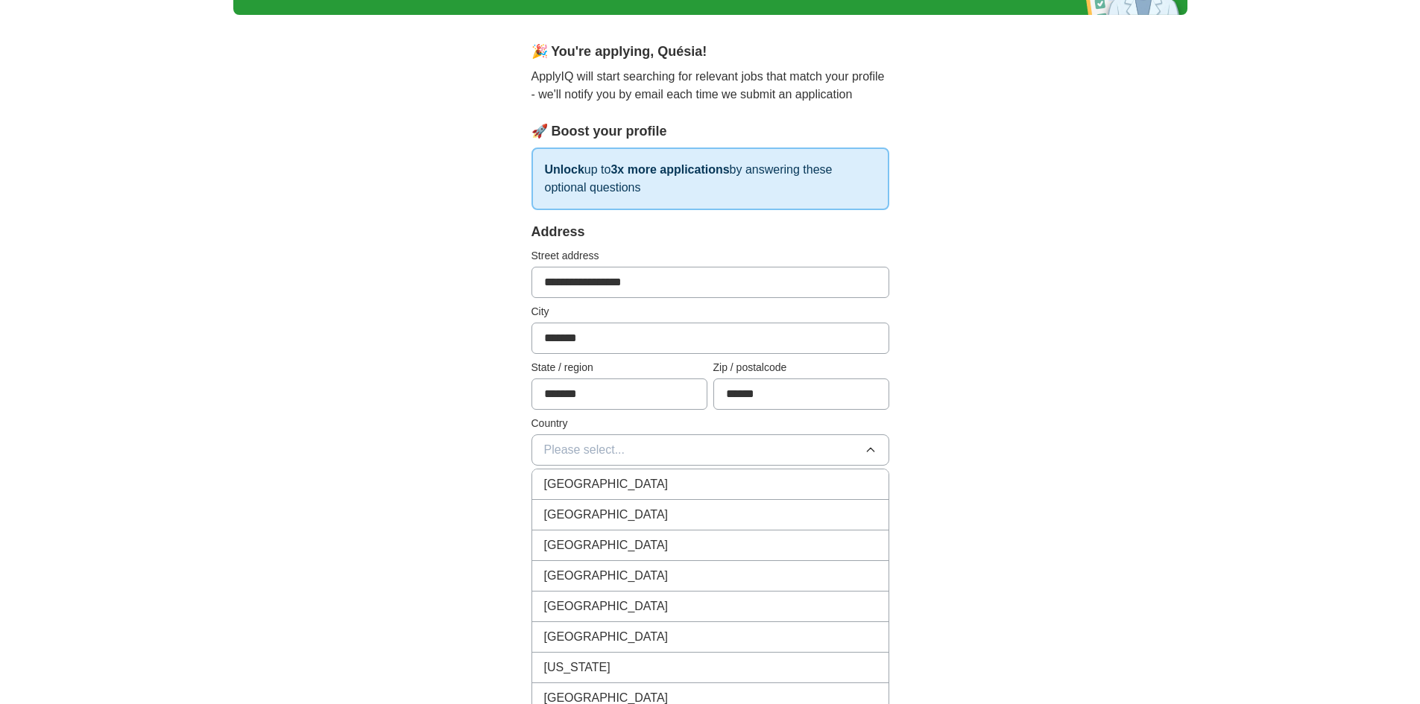
click at [579, 482] on span "[GEOGRAPHIC_DATA]" at bounding box center [606, 485] width 124 height 18
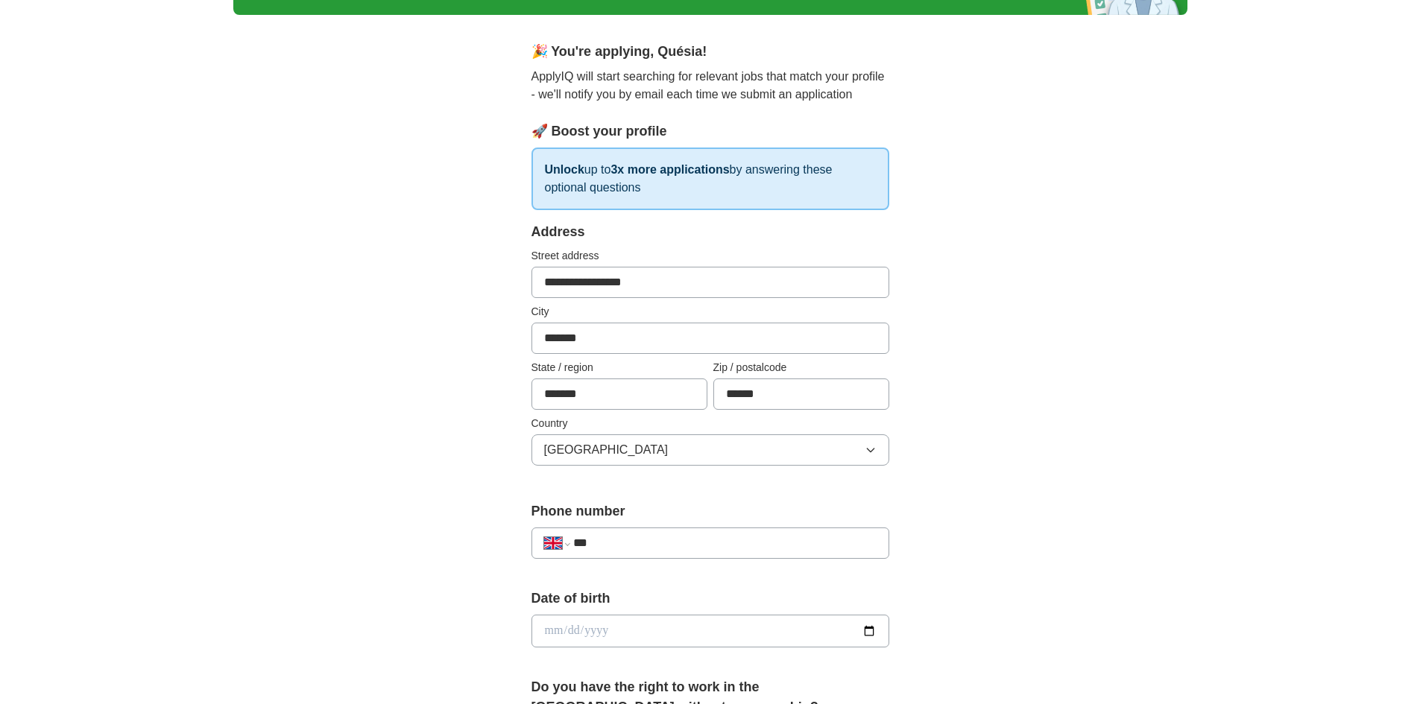
click at [610, 544] on input "***" at bounding box center [724, 543] width 303 height 18
type input "**********"
click at [629, 631] on input "date" at bounding box center [710, 631] width 358 height 33
type input "**********"
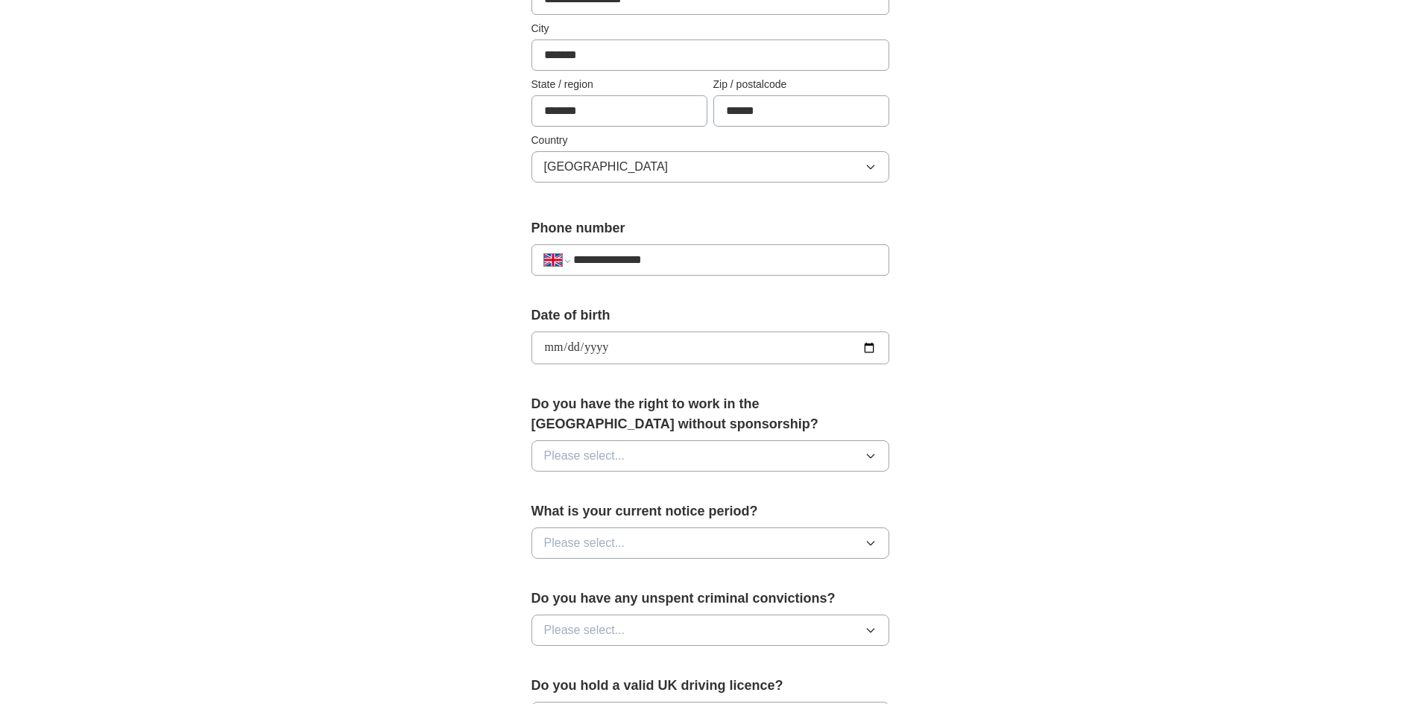
scroll to position [391, 0]
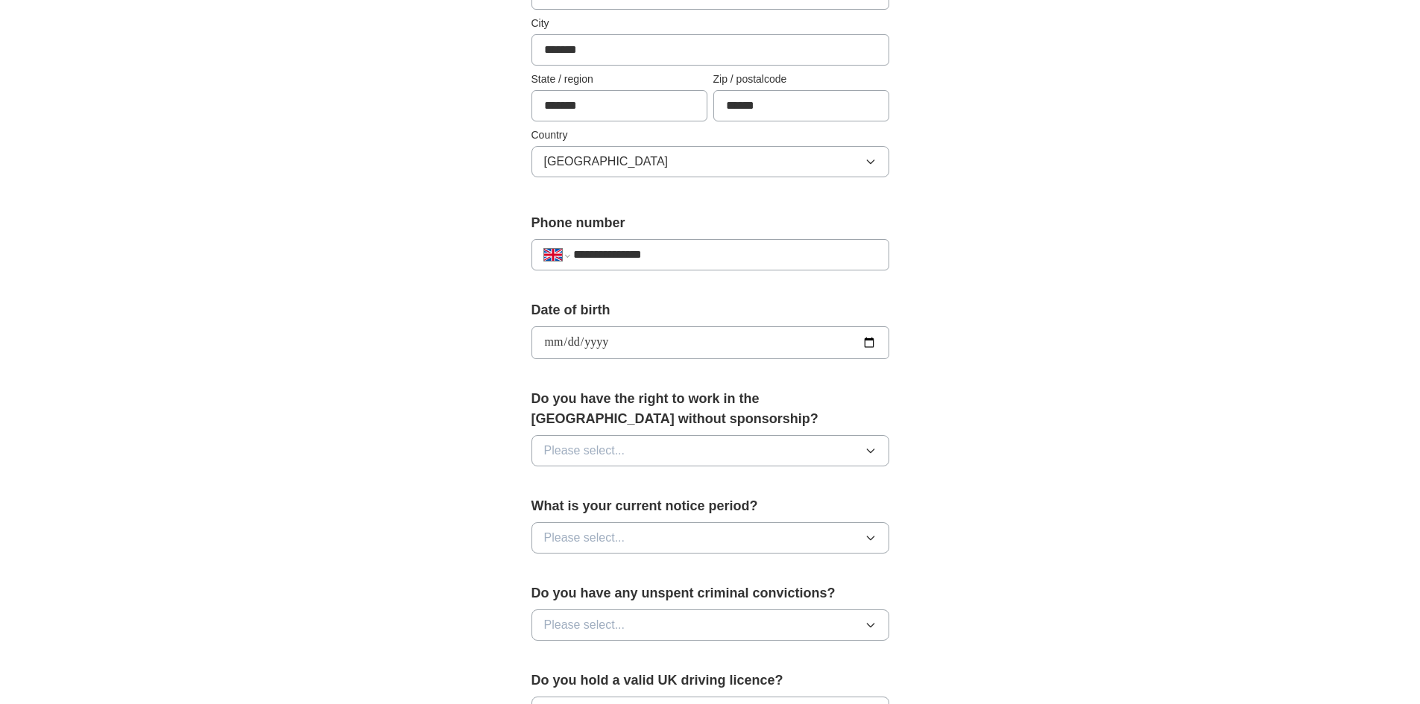
click at [656, 446] on button "Please select..." at bounding box center [710, 450] width 358 height 31
click at [625, 485] on div "Yes" at bounding box center [710, 485] width 332 height 18
click at [593, 539] on span "Please select..." at bounding box center [584, 538] width 81 height 18
click at [567, 660] on span "1 month" at bounding box center [565, 664] width 43 height 18
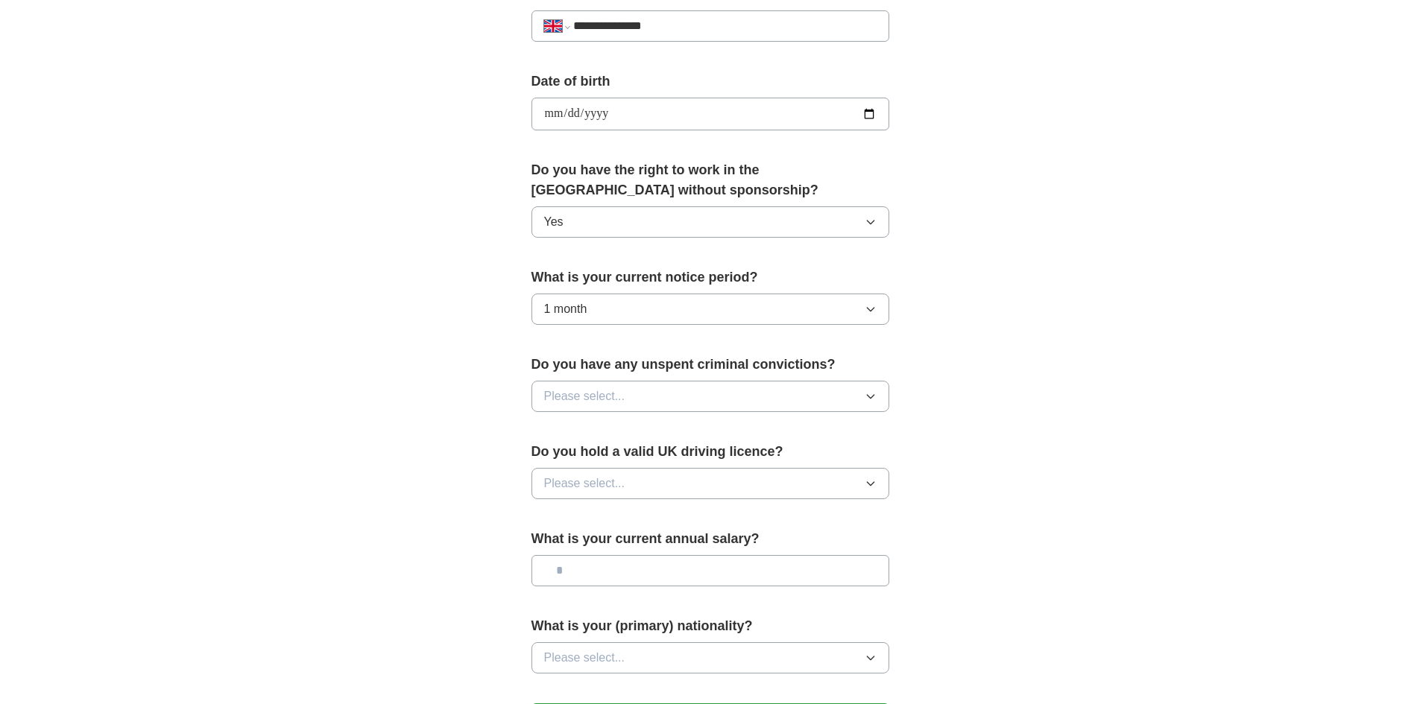
scroll to position [625, 0]
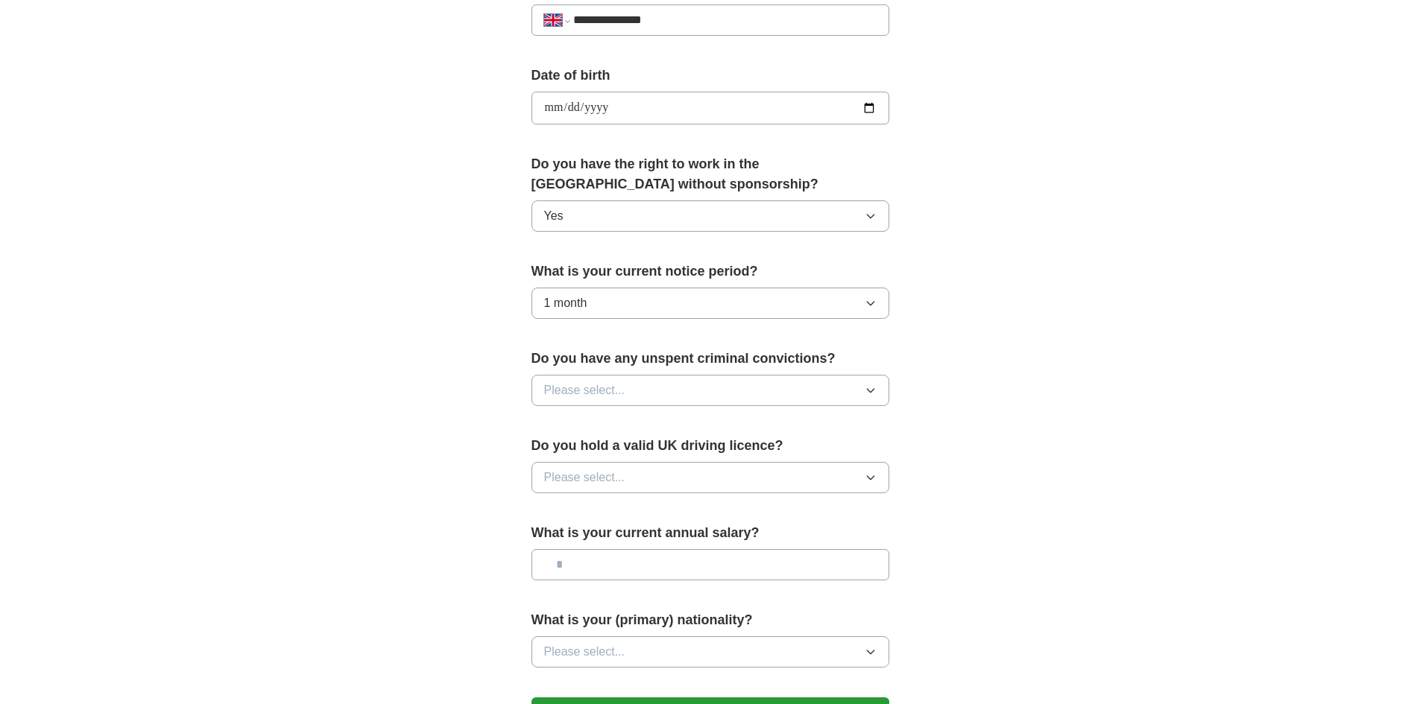
click at [556, 391] on span "Please select..." at bounding box center [584, 391] width 81 height 18
click at [552, 452] on span "No" at bounding box center [551, 455] width 15 height 18
click at [561, 479] on span "Please select..." at bounding box center [584, 478] width 81 height 18
click at [556, 540] on span "No" at bounding box center [551, 543] width 15 height 18
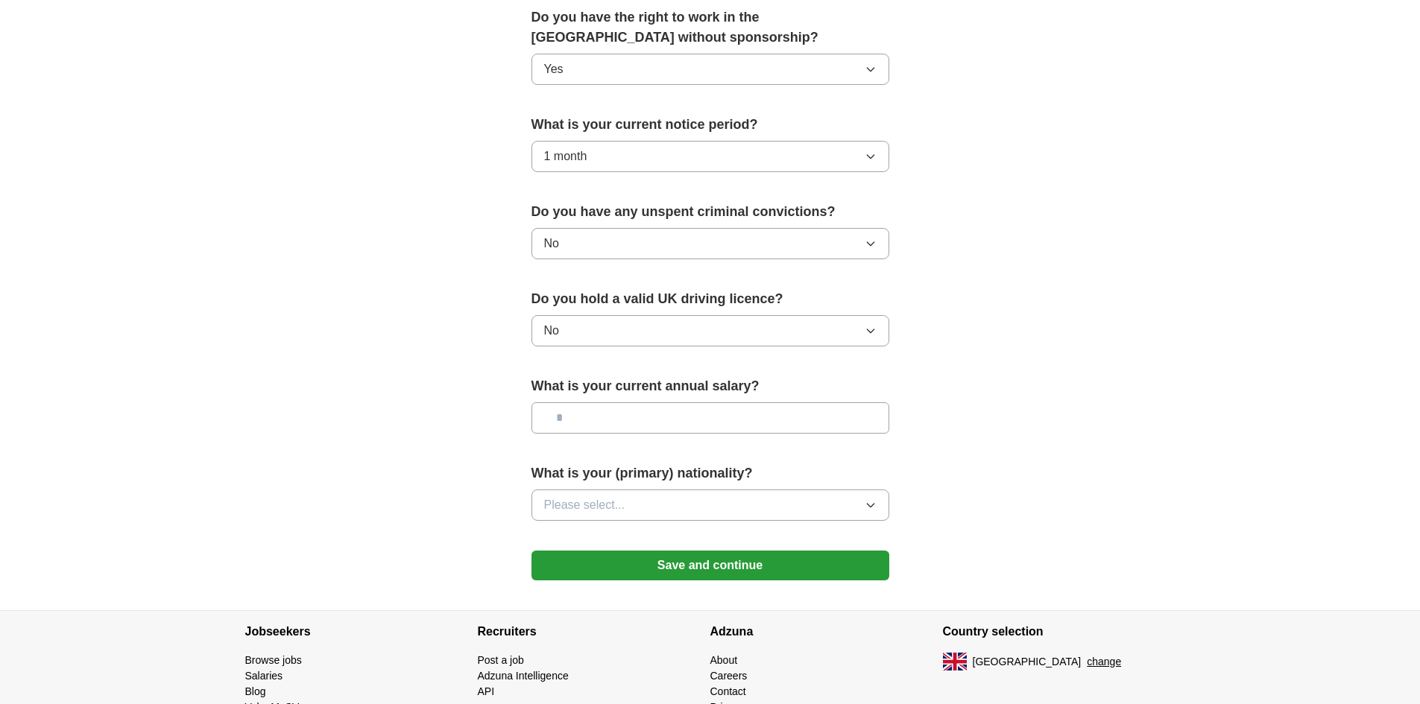
scroll to position [774, 0]
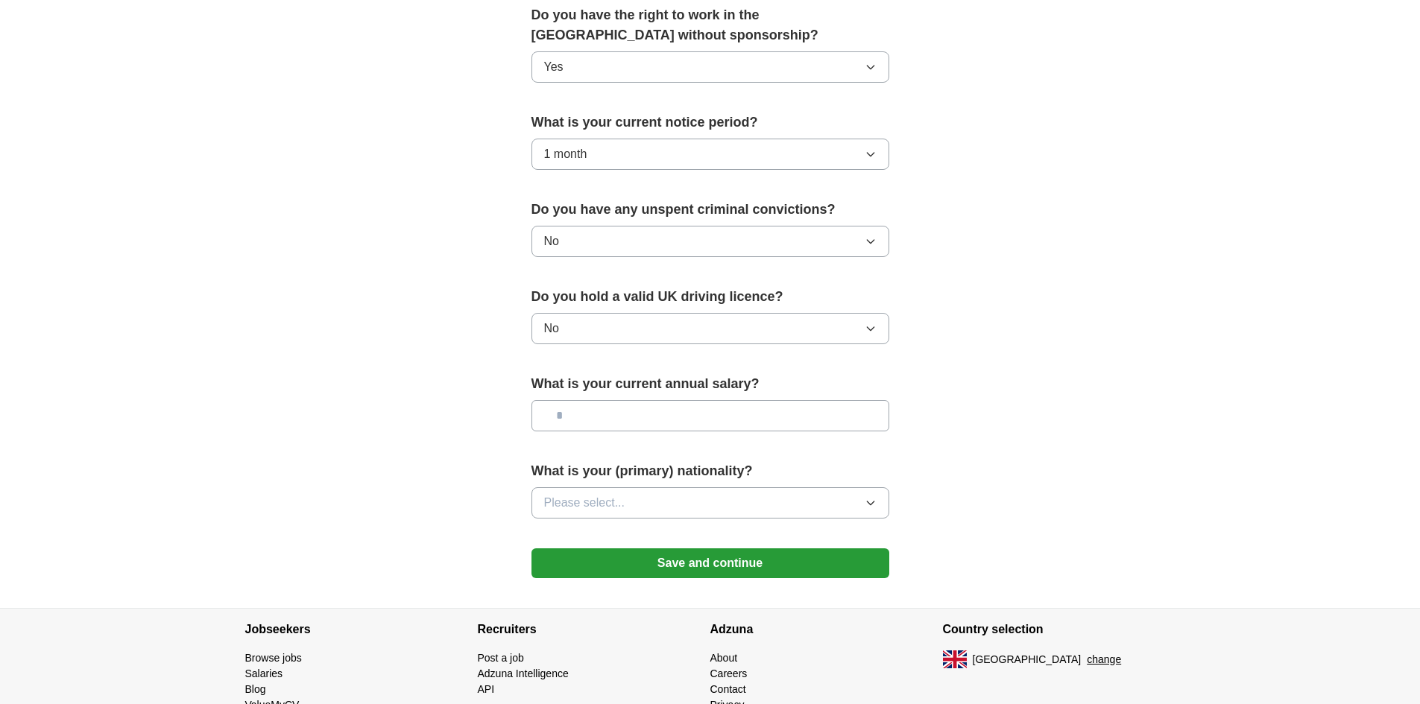
click at [590, 420] on input "text" at bounding box center [710, 415] width 358 height 31
type input "*******"
click at [581, 508] on span "Please select..." at bounding box center [584, 503] width 81 height 18
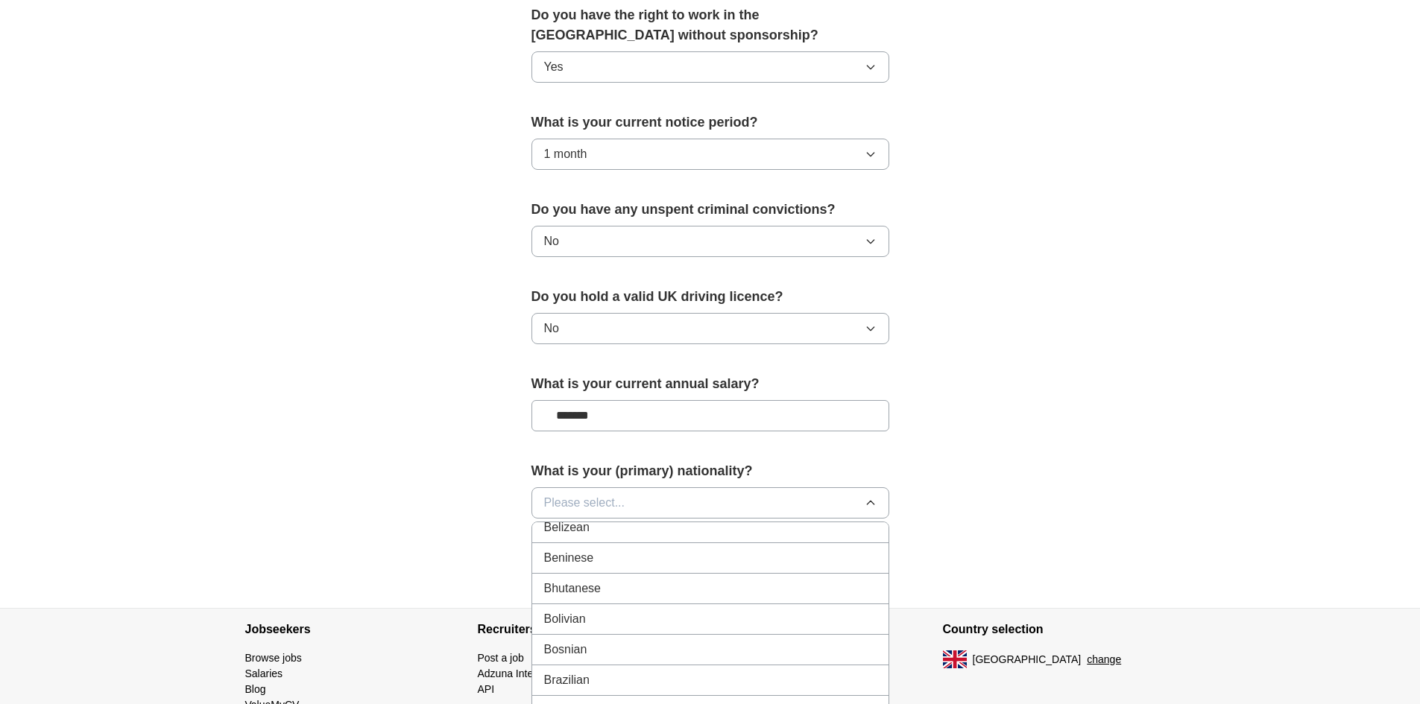
scroll to position [700, 0]
click at [651, 632] on div "Brazilian" at bounding box center [710, 632] width 332 height 18
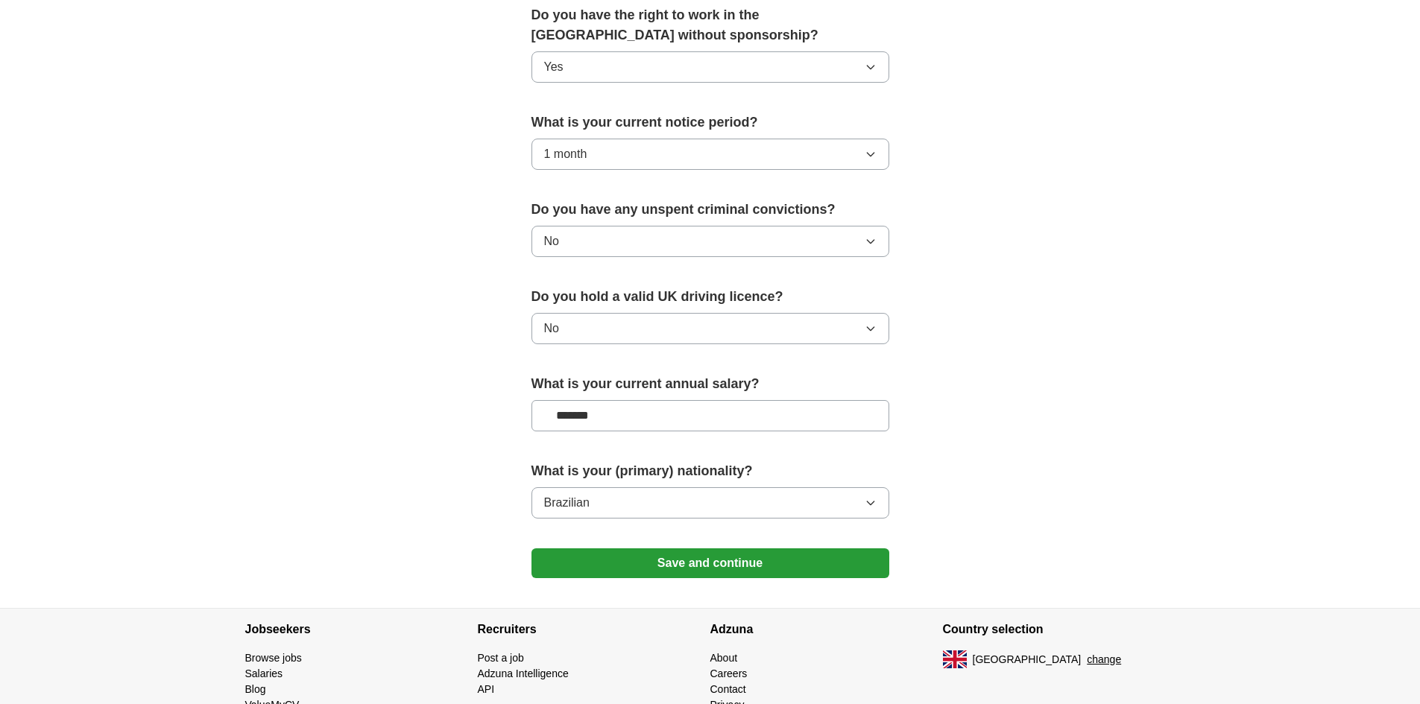
click at [678, 560] on button "Save and continue" at bounding box center [710, 564] width 358 height 30
